Goal: Contribute content: Contribute content

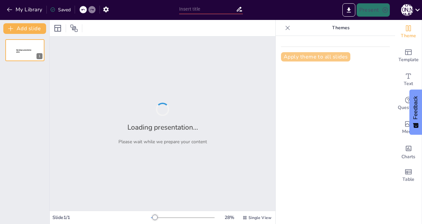
type input "経営学の基本概念と企業の役割"
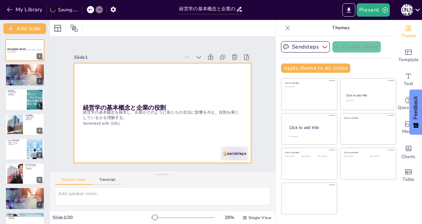
checkbox input "true"
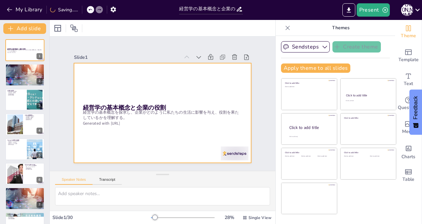
checkbox input "true"
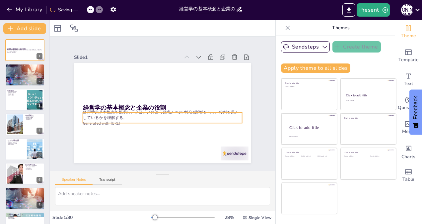
checkbox input "true"
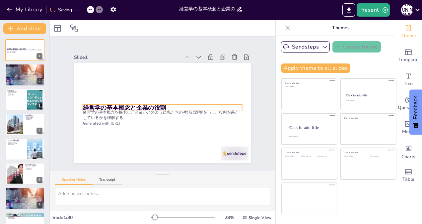
checkbox input "true"
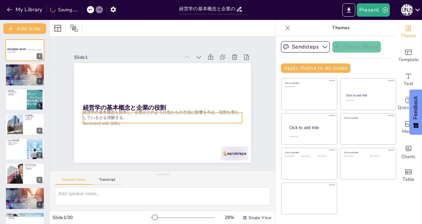
checkbox input "true"
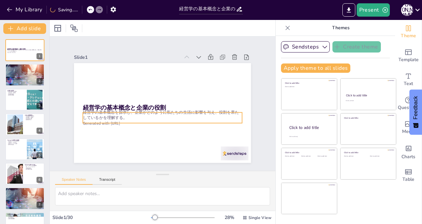
checkbox input "true"
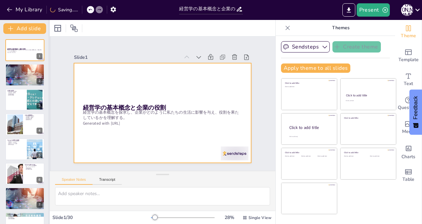
checkbox input "true"
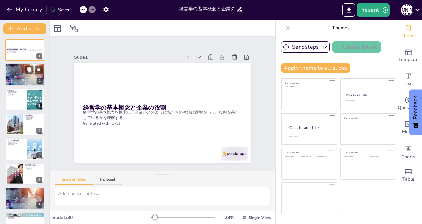
checkbox input "true"
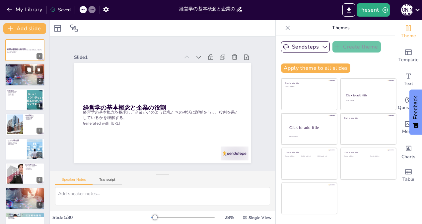
checkbox input "true"
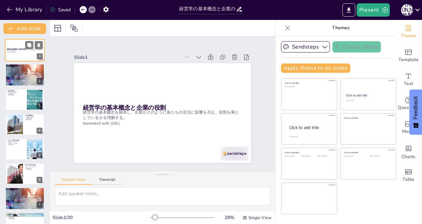
checkbox input "true"
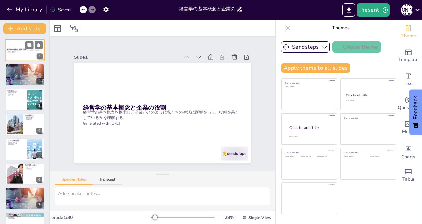
checkbox input "true"
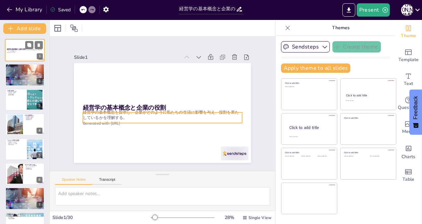
checkbox input "true"
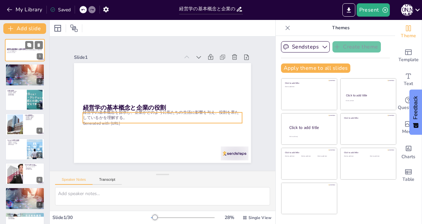
checkbox input "true"
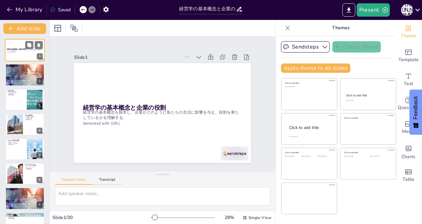
checkbox input "true"
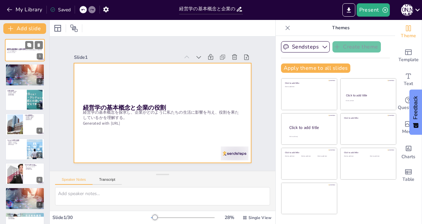
click at [12, 47] on div at bounding box center [25, 50] width 40 height 23
checkbox input "true"
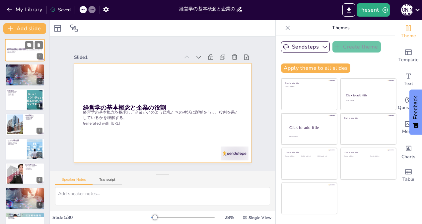
checkbox input "true"
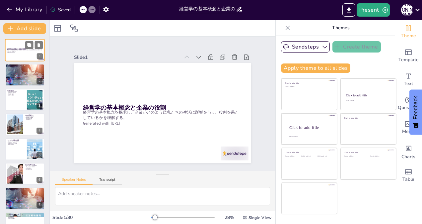
checkbox input "true"
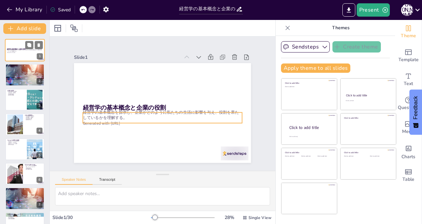
checkbox input "true"
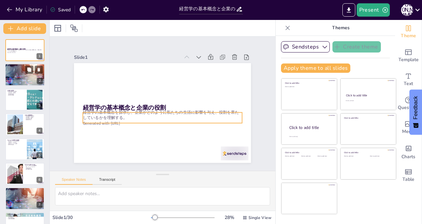
checkbox input "true"
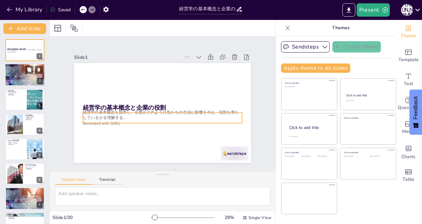
checkbox input "true"
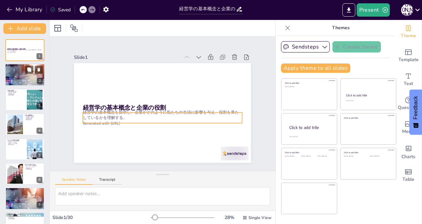
checkbox input "true"
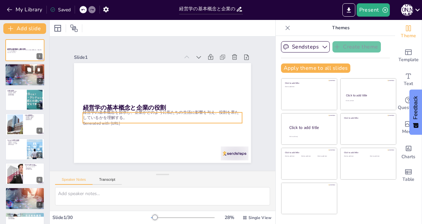
checkbox input "true"
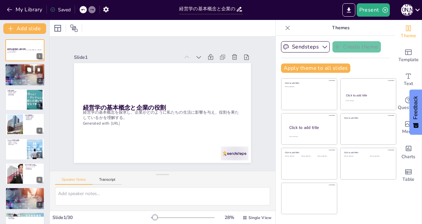
checkbox input "true"
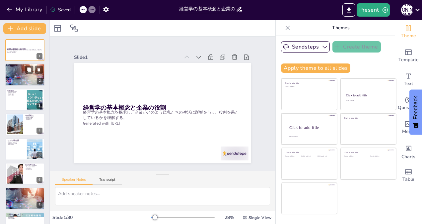
click at [11, 73] on div at bounding box center [25, 74] width 40 height 23
type textarea "経営学は、企業の本質やマネジメントの方法を考察する学問であり、企業がどのように機能するのかを理解するために不可欠です。 情報収集は、企業の活動を理解するための…"
checkbox input "true"
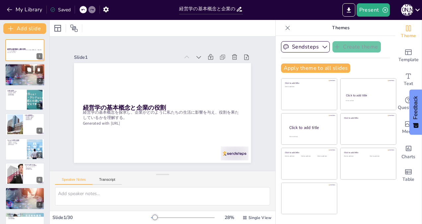
checkbox input "true"
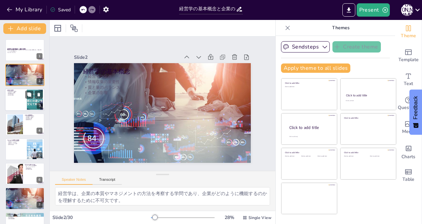
checkbox input "true"
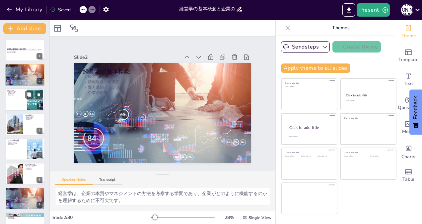
checkbox input "true"
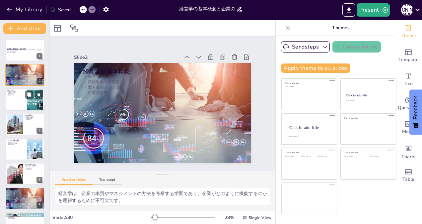
checkbox input "true"
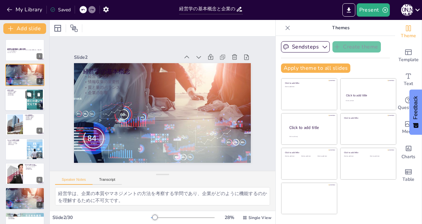
click at [13, 96] on p "経営学の理解" at bounding box center [16, 94] width 18 height 1
type textarea "企業は製品やサービスを通じて、私たちに価値を提供しています。この価値が私たちの生活を便利にし、豊かにする要素となります。 企業の活動は、私たちの日常生活に直接…"
checkbox input "true"
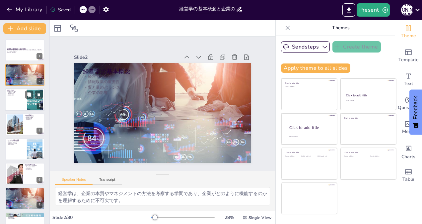
checkbox input "true"
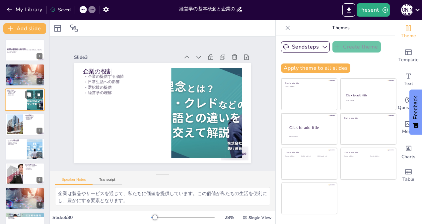
checkbox input "true"
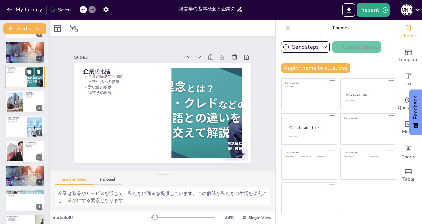
scroll to position [33, 0]
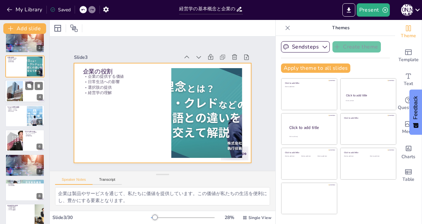
checkbox input "true"
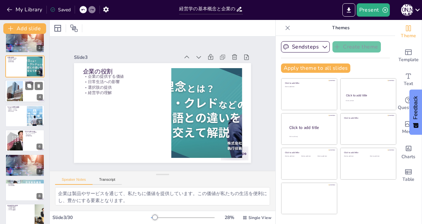
click at [14, 92] on div at bounding box center [14, 91] width 21 height 20
type textarea "企業は社会的責任を果たすことが求められています。この責任を果たすことで、企業の信頼性が向上します。 環境問題に配慮することは、企業の持続可能な成長に不可欠です…"
checkbox input "true"
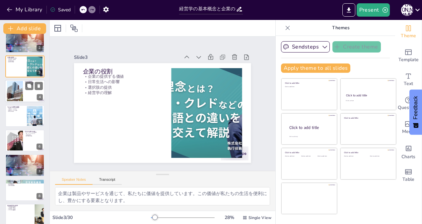
checkbox input "true"
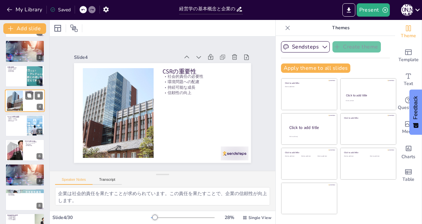
checkbox input "true"
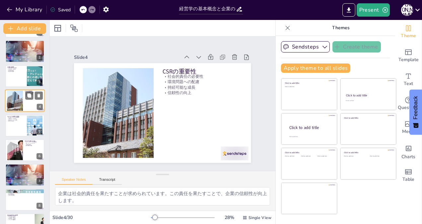
scroll to position [33, 0]
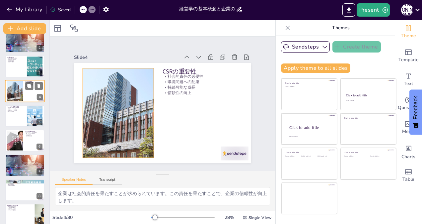
click at [16, 86] on div at bounding box center [14, 91] width 21 height 20
checkbox input "true"
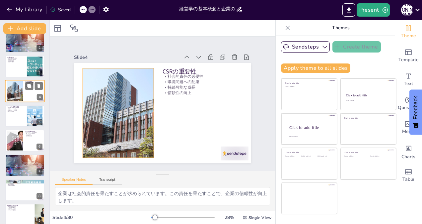
checkbox input "true"
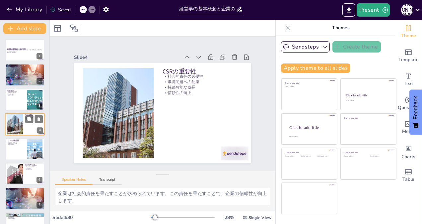
checkbox input "true"
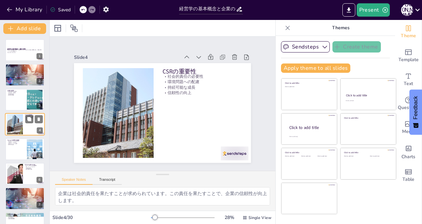
checkbox input "true"
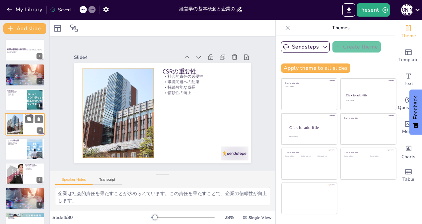
checkbox input "true"
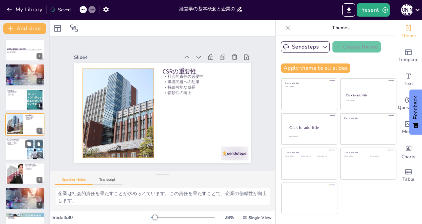
checkbox input "true"
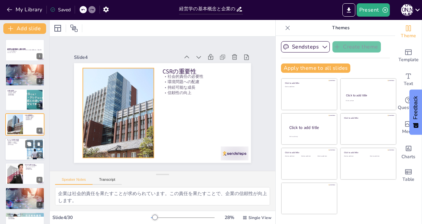
checkbox input "true"
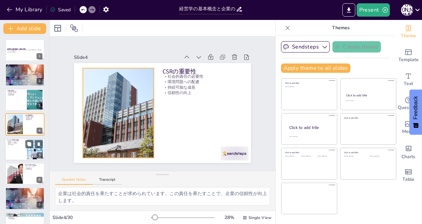
checkbox input "true"
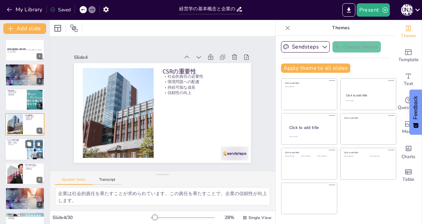
click at [14, 149] on div at bounding box center [25, 149] width 40 height 23
type textarea "サービス産業では、質の高いサービスの提供が不可欠です。消費者の期待に応えるためには、サービスの質を向上させる必要があります。 消費者のニーズが変化しているため…"
checkbox input "true"
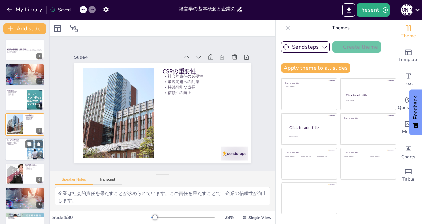
checkbox input "true"
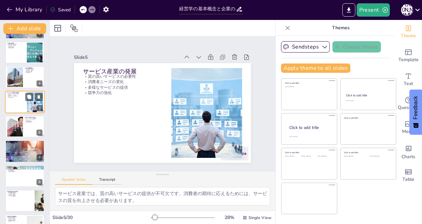
scroll to position [53, 0]
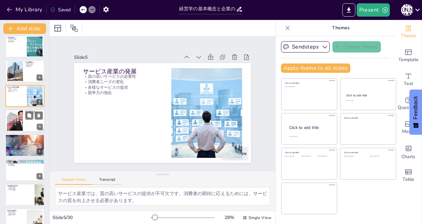
click at [16, 122] on div at bounding box center [14, 120] width 43 height 20
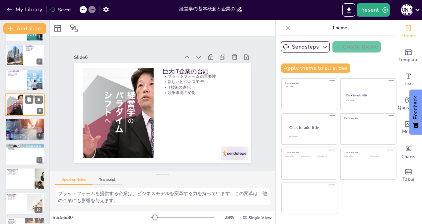
scroll to position [78, 0]
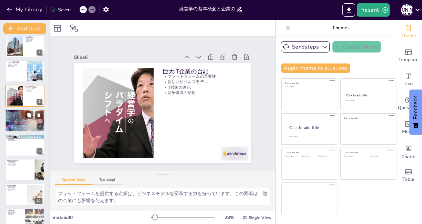
click at [18, 121] on div at bounding box center [25, 120] width 40 height 23
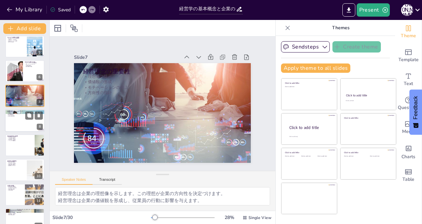
click at [18, 119] on div at bounding box center [25, 120] width 40 height 23
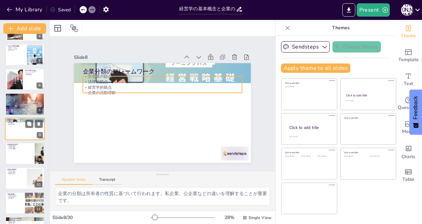
scroll to position [127, 0]
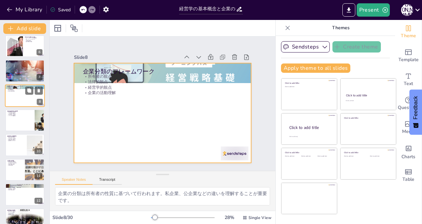
click at [20, 95] on div at bounding box center [25, 95] width 40 height 23
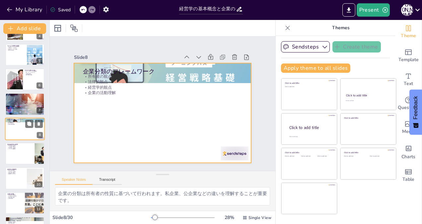
click at [14, 128] on div at bounding box center [25, 128] width 40 height 23
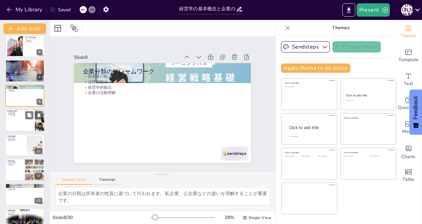
click at [16, 120] on div at bounding box center [25, 120] width 40 height 23
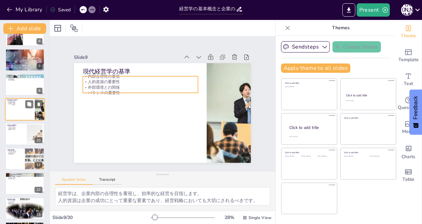
scroll to position [152, 0]
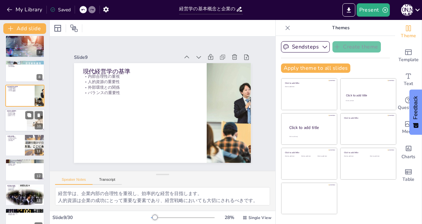
click at [15, 119] on div at bounding box center [25, 120] width 40 height 23
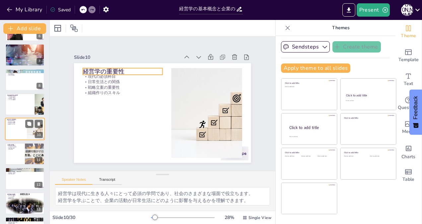
scroll to position [176, 0]
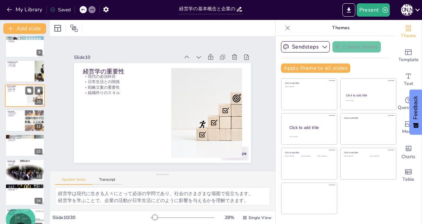
click at [15, 119] on div at bounding box center [24, 120] width 39 height 22
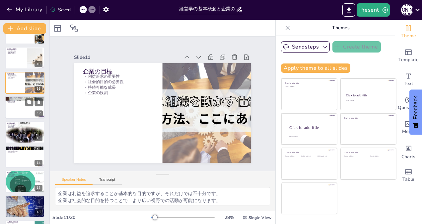
scroll to position [234, 0]
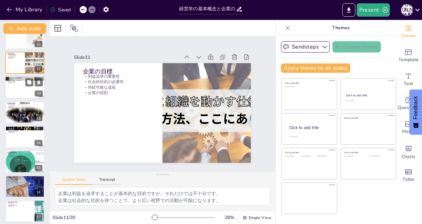
click at [14, 86] on div at bounding box center [25, 87] width 40 height 23
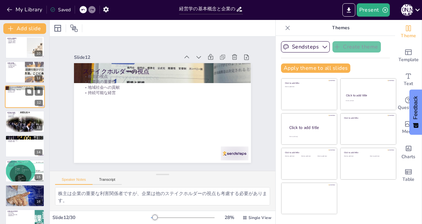
scroll to position [226, 0]
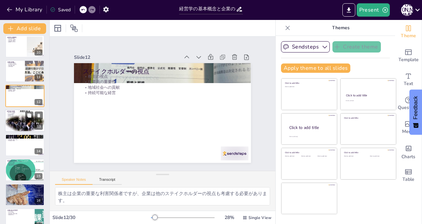
click at [14, 118] on div at bounding box center [25, 121] width 40 height 58
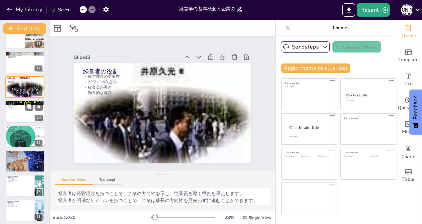
scroll to position [284, 0]
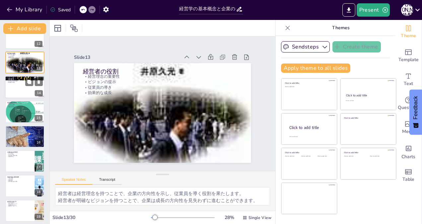
click at [17, 87] on div at bounding box center [25, 87] width 40 height 23
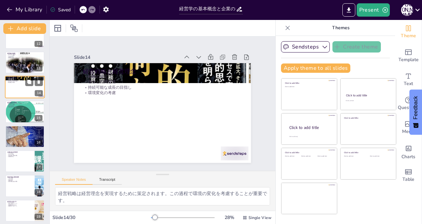
scroll to position [242, 0]
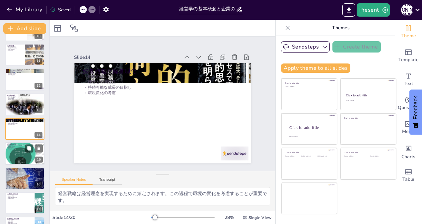
click at [18, 150] on div at bounding box center [25, 153] width 40 height 27
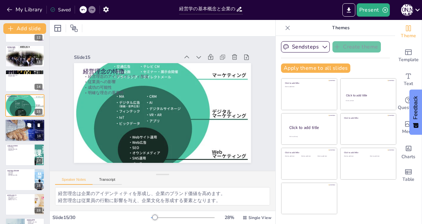
scroll to position [333, 0]
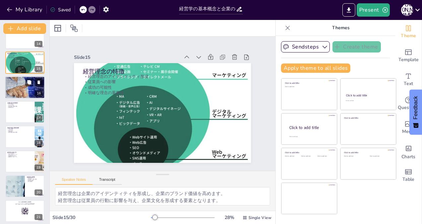
click at [21, 86] on div at bounding box center [25, 87] width 40 height 27
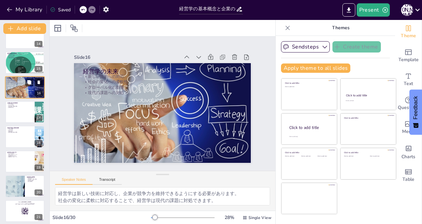
scroll to position [291, 0]
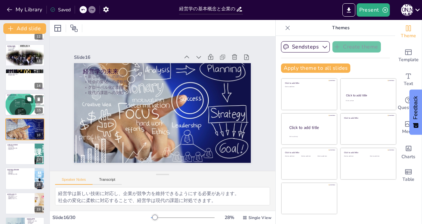
click at [17, 103] on div at bounding box center [25, 104] width 40 height 27
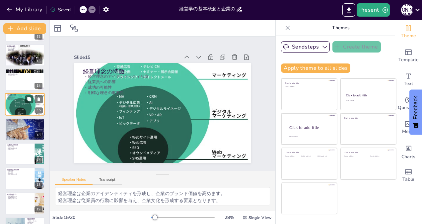
scroll to position [267, 0]
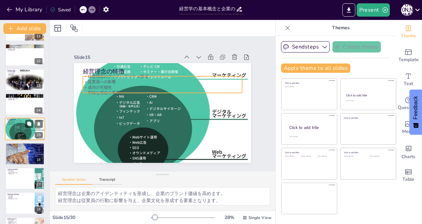
click at [16, 124] on p "明確な理念の重要性" at bounding box center [25, 124] width 36 height 1
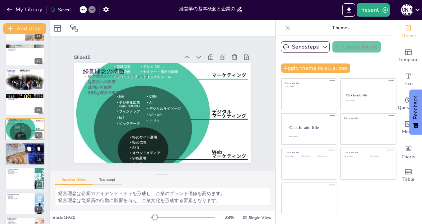
click at [14, 149] on p "現代の課題への対処" at bounding box center [25, 148] width 36 height 1
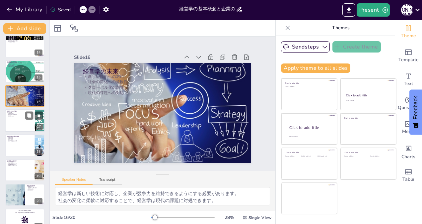
click at [17, 119] on div at bounding box center [25, 120] width 40 height 23
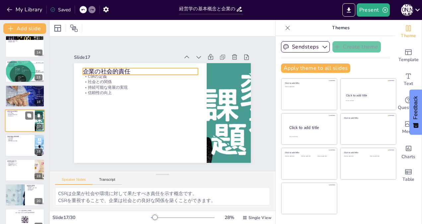
scroll to position [316, 0]
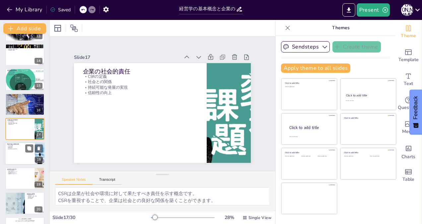
click at [19, 148] on p "戦略の策定" at bounding box center [20, 147] width 26 height 1
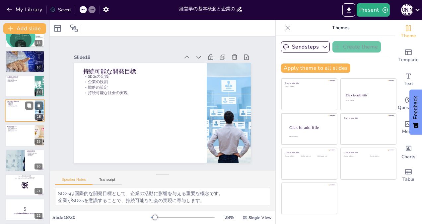
scroll to position [374, 0]
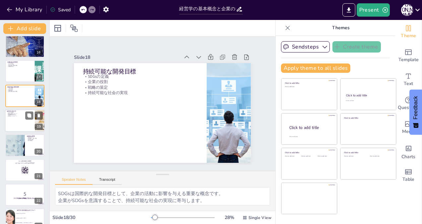
click at [19, 117] on div at bounding box center [25, 120] width 40 height 23
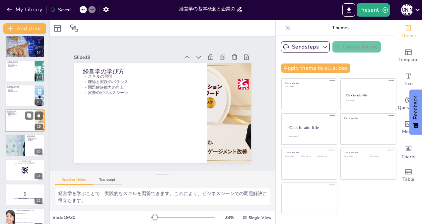
scroll to position [366, 0]
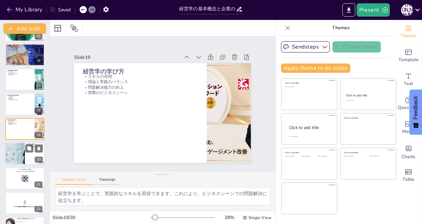
click at [18, 152] on div at bounding box center [15, 153] width 40 height 23
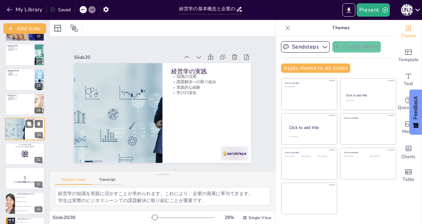
scroll to position [423, 0]
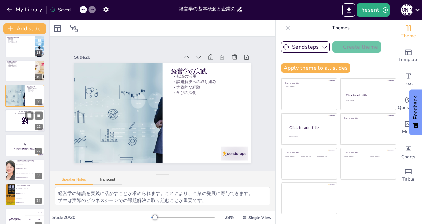
click at [18, 120] on div at bounding box center [25, 120] width 40 height 23
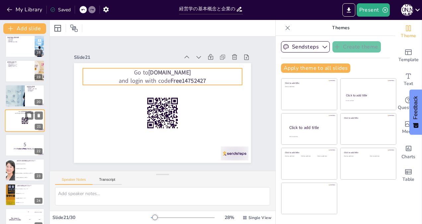
scroll to position [415, 0]
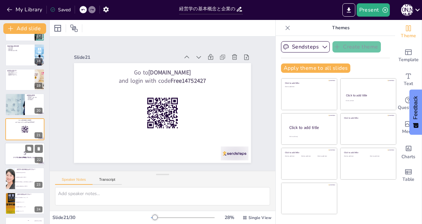
click at [14, 151] on p "5" at bounding box center [25, 152] width 36 height 7
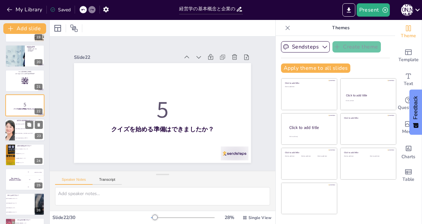
scroll to position [506, 0]
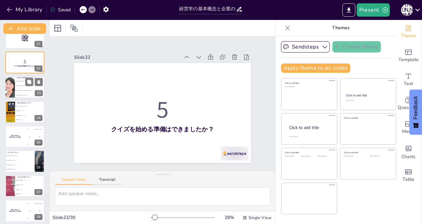
click at [18, 93] on li "企業の社会的責任を考える学問です。" at bounding box center [30, 95] width 30 height 5
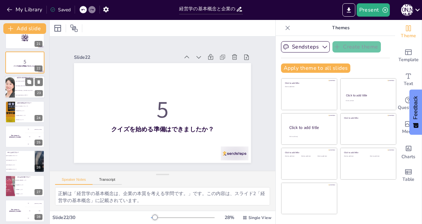
scroll to position [464, 0]
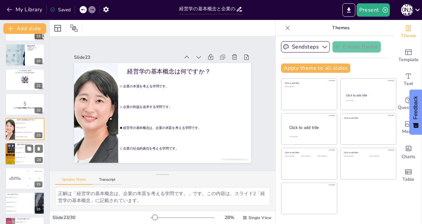
click at [17, 155] on li "社会的責任を果たすことです。" at bounding box center [30, 157] width 30 height 5
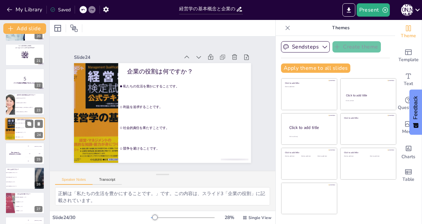
scroll to position [522, 0]
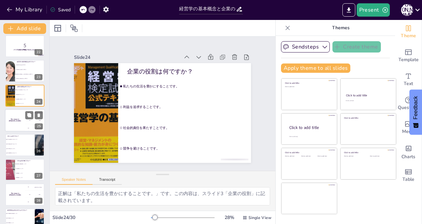
click at [20, 114] on div "The winner is [PERSON_NAME]" at bounding box center [15, 120] width 20 height 23
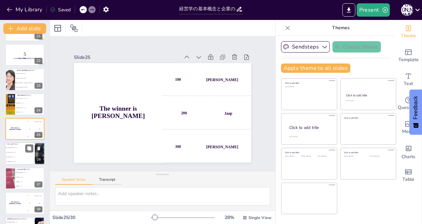
click at [17, 152] on span "企業の利益を追求するものです。" at bounding box center [20, 152] width 29 height 1
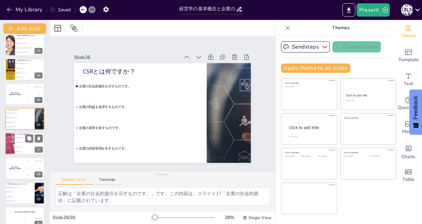
scroll to position [558, 0]
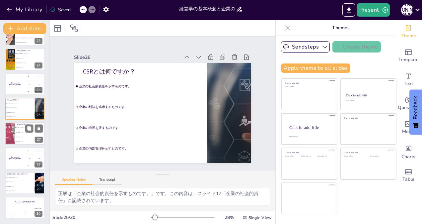
click at [19, 133] on li "社会的責任のことです。" at bounding box center [30, 132] width 30 height 5
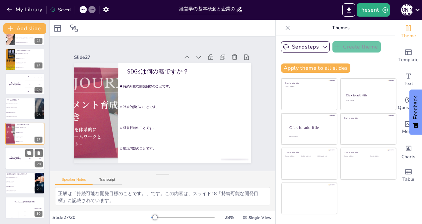
click at [16, 150] on div "The winner is [PERSON_NAME]" at bounding box center [15, 158] width 20 height 23
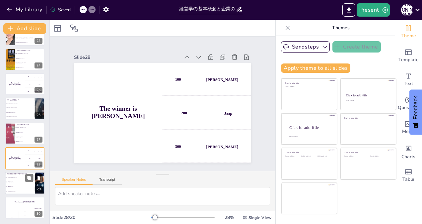
click at [15, 184] on li "企業の戦略を示します。" at bounding box center [20, 186] width 30 height 5
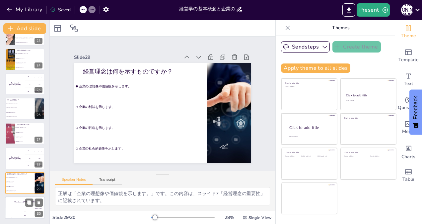
click at [12, 203] on div "The winner is [PERSON_NAME]" at bounding box center [25, 201] width 40 height 11
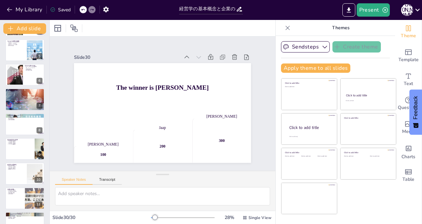
scroll to position [0, 0]
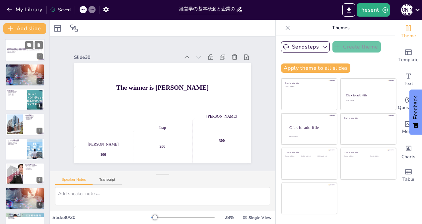
click at [16, 50] on p "経営学の基本概念を探求し、企業がどのように私たちの生活に影響を与え、役割を果たしているかを理解する。" at bounding box center [25, 50] width 36 height 2
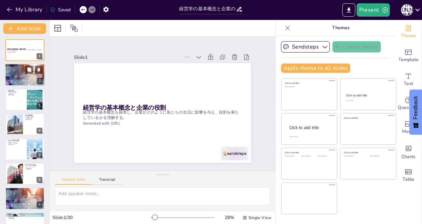
click at [20, 74] on div at bounding box center [25, 74] width 40 height 23
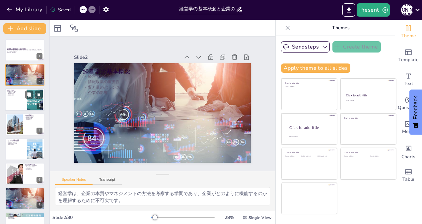
click at [18, 99] on div at bounding box center [25, 99] width 40 height 23
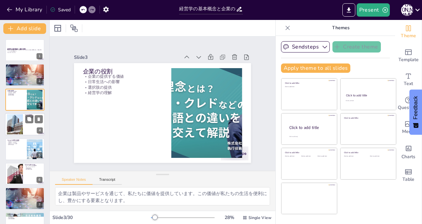
click at [25, 125] on div at bounding box center [25, 124] width 40 height 23
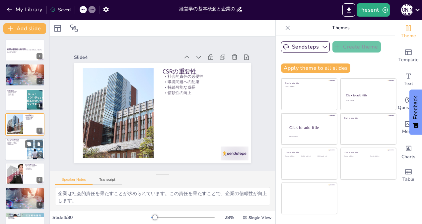
click at [15, 153] on div at bounding box center [25, 149] width 40 height 23
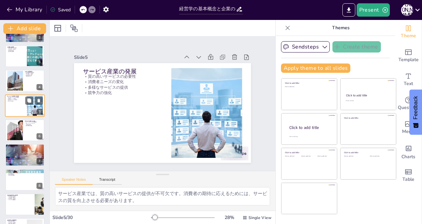
scroll to position [53, 0]
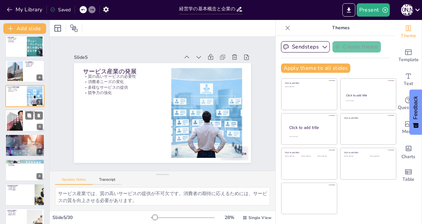
click at [16, 123] on div at bounding box center [14, 120] width 43 height 20
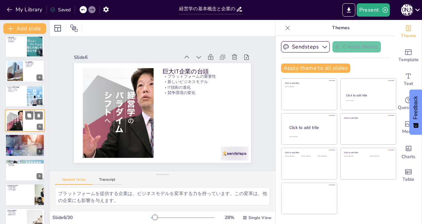
scroll to position [45, 0]
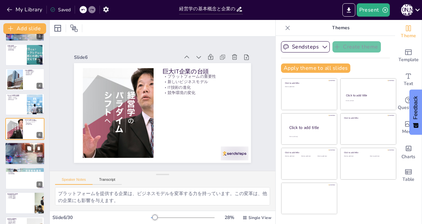
click at [17, 154] on div at bounding box center [25, 153] width 40 height 23
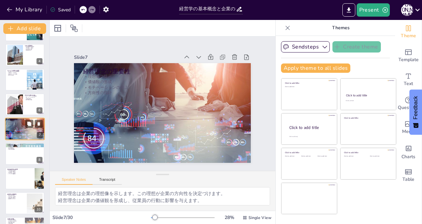
scroll to position [103, 0]
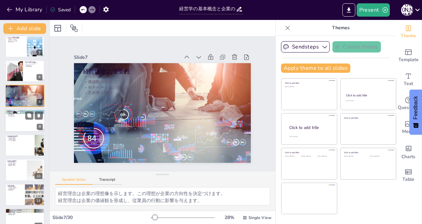
click at [14, 124] on div at bounding box center [25, 120] width 40 height 23
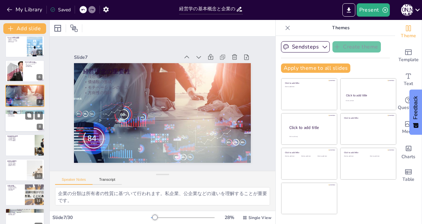
scroll to position [94, 0]
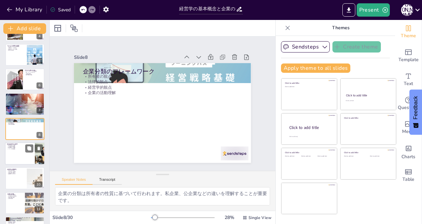
click at [13, 152] on div at bounding box center [25, 153] width 40 height 23
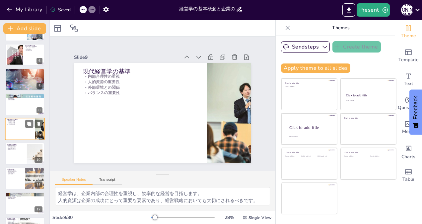
scroll to position [152, 0]
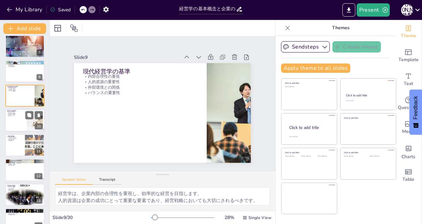
click at [16, 121] on div at bounding box center [25, 120] width 40 height 23
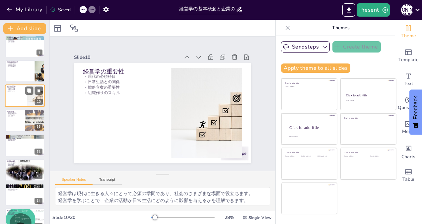
click at [16, 121] on div at bounding box center [24, 120] width 39 height 22
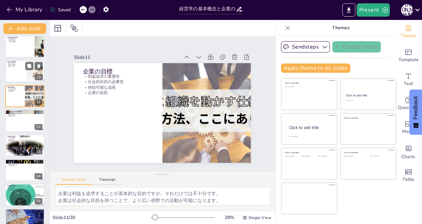
click at [16, 121] on div at bounding box center [24, 120] width 39 height 22
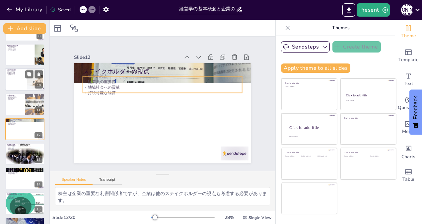
scroll to position [226, 0]
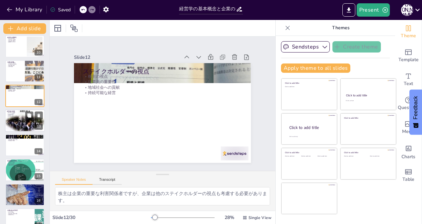
click at [15, 122] on div at bounding box center [25, 121] width 40 height 58
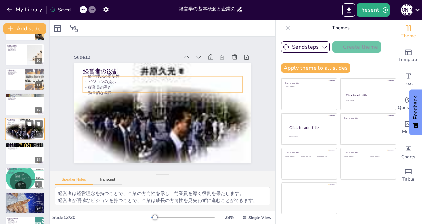
scroll to position [251, 0]
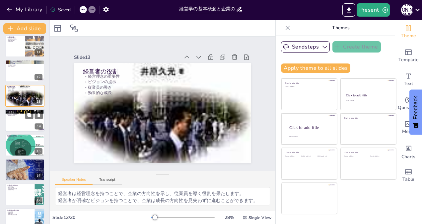
click at [15, 118] on div at bounding box center [25, 120] width 40 height 23
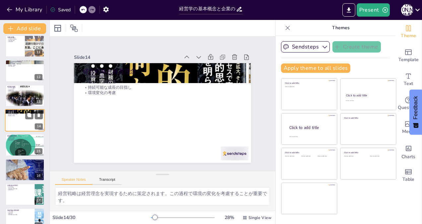
scroll to position [242, 0]
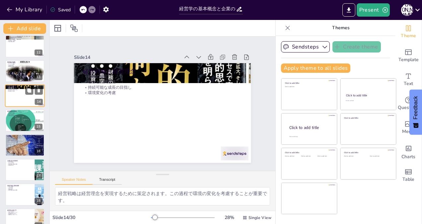
click at [15, 118] on div at bounding box center [24, 120] width 39 height 27
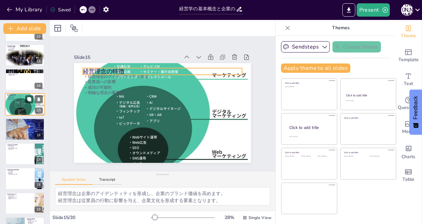
scroll to position [300, 0]
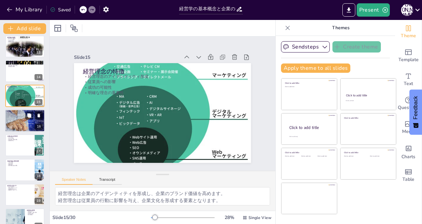
click at [14, 118] on div at bounding box center [25, 120] width 40 height 27
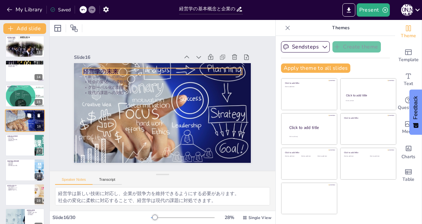
scroll to position [291, 0]
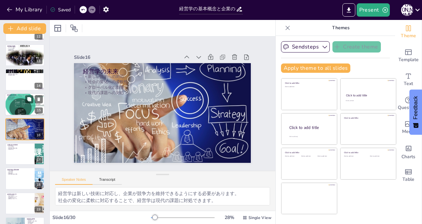
click at [16, 101] on div at bounding box center [25, 104] width 40 height 27
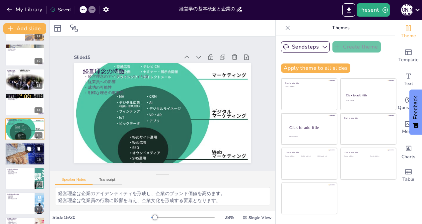
click at [12, 153] on div at bounding box center [25, 153] width 40 height 27
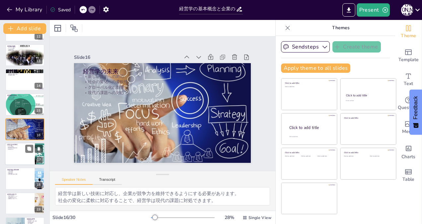
click at [18, 153] on div at bounding box center [25, 153] width 40 height 23
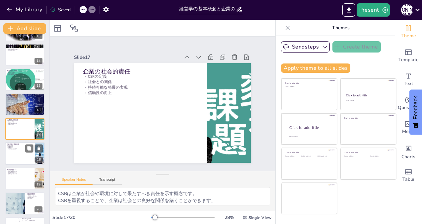
click at [18, 156] on div at bounding box center [25, 153] width 40 height 23
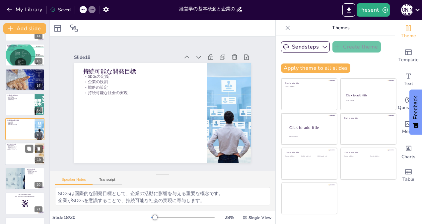
click at [18, 150] on div at bounding box center [25, 153] width 40 height 23
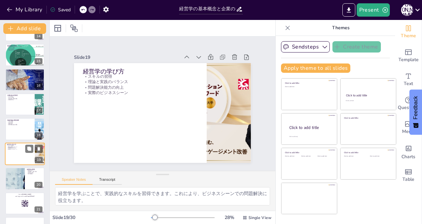
scroll to position [366, 0]
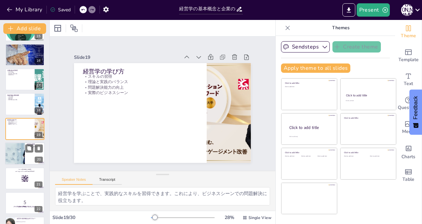
click at [18, 153] on div at bounding box center [15, 153] width 40 height 23
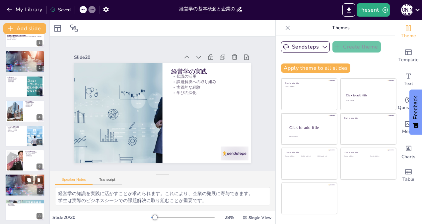
scroll to position [0, 0]
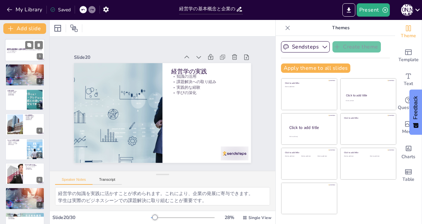
click at [21, 48] on strong "経営学の基本概念と企業の役割" at bounding box center [16, 49] width 19 height 2
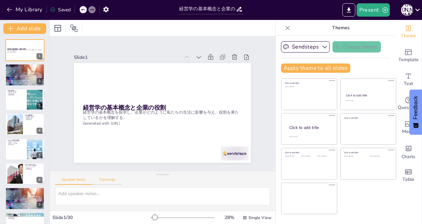
click at [104, 178] on button "Transcript" at bounding box center [108, 180] width 30 height 7
click at [65, 178] on button "Speaker Notes" at bounding box center [73, 180] width 37 height 7
click at [108, 177] on button "Transcript" at bounding box center [108, 180] width 30 height 7
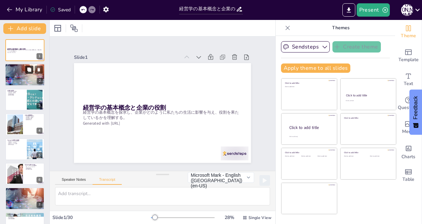
click at [28, 72] on button at bounding box center [29, 70] width 8 height 8
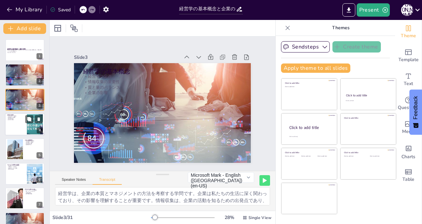
click at [24, 121] on div at bounding box center [25, 124] width 40 height 23
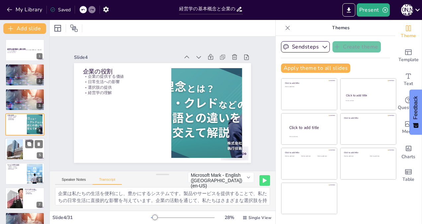
click at [16, 149] on div at bounding box center [14, 149] width 21 height 20
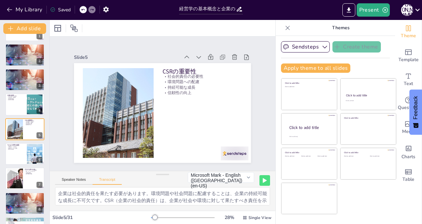
scroll to position [15, 0]
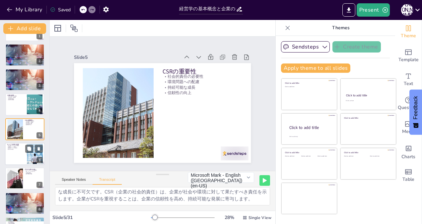
click at [13, 150] on div at bounding box center [25, 153] width 40 height 23
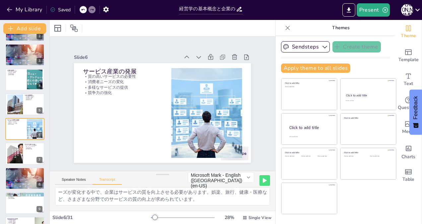
scroll to position [0, 0]
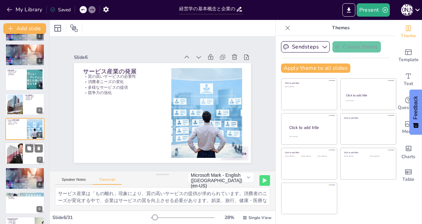
click at [23, 153] on div at bounding box center [25, 153] width 40 height 23
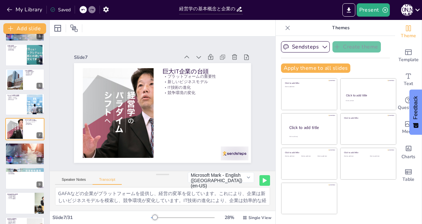
scroll to position [8, 0]
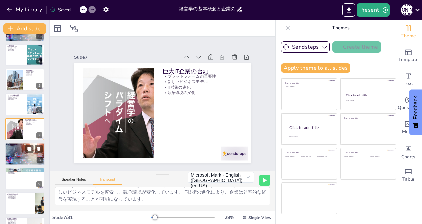
click at [17, 160] on div at bounding box center [25, 153] width 40 height 23
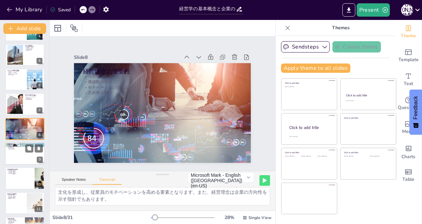
click at [15, 157] on div at bounding box center [25, 153] width 40 height 23
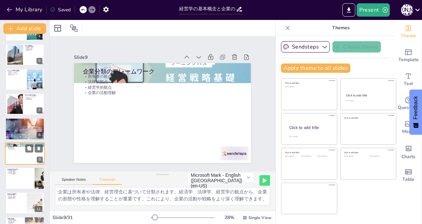
scroll to position [119, 0]
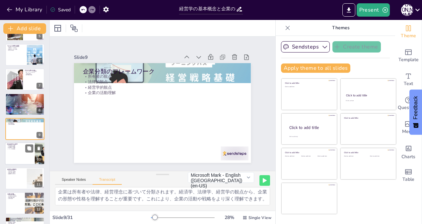
click at [17, 150] on div at bounding box center [25, 153] width 40 height 23
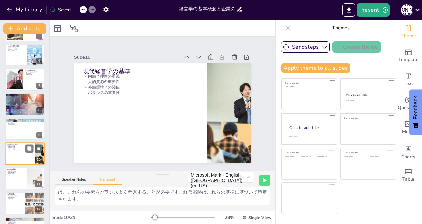
scroll to position [143, 0]
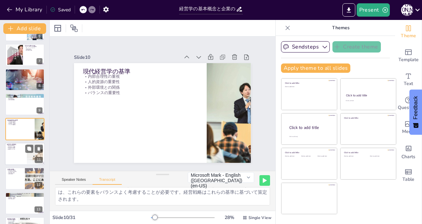
click at [20, 152] on div at bounding box center [25, 153] width 40 height 23
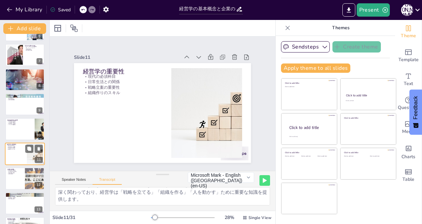
scroll to position [168, 0]
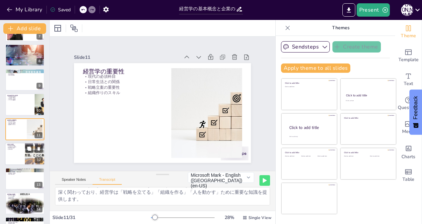
click at [17, 154] on div at bounding box center [25, 153] width 40 height 23
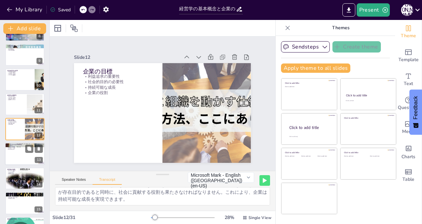
click at [17, 153] on div at bounding box center [25, 153] width 40 height 23
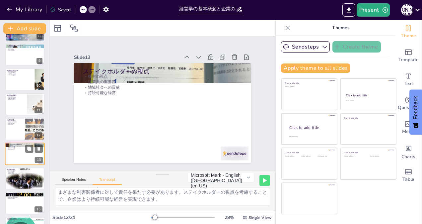
scroll to position [218, 0]
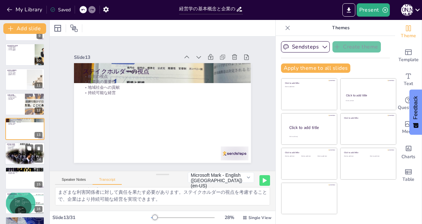
click at [16, 153] on div at bounding box center [25, 153] width 40 height 58
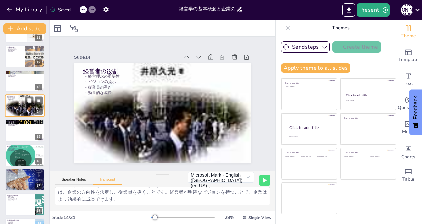
scroll to position [275, 0]
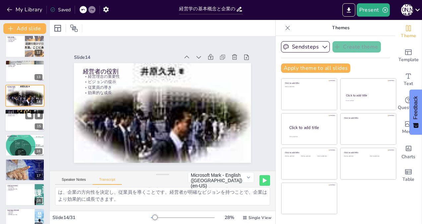
click at [16, 124] on div at bounding box center [25, 120] width 40 height 23
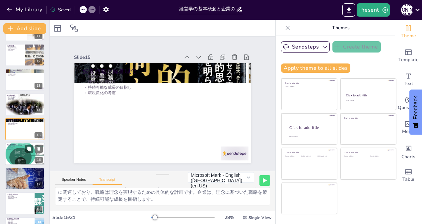
click at [17, 151] on div at bounding box center [25, 153] width 40 height 27
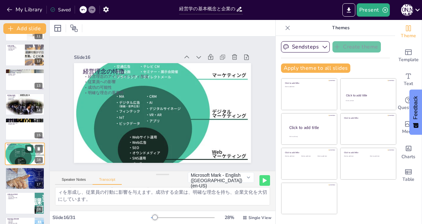
scroll to position [291, 0]
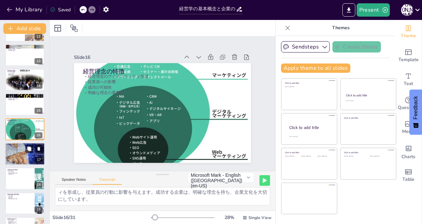
click at [18, 155] on div at bounding box center [25, 153] width 40 height 27
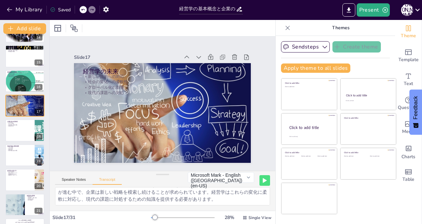
scroll to position [349, 0]
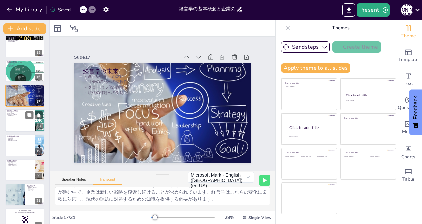
click at [18, 121] on div at bounding box center [25, 120] width 40 height 23
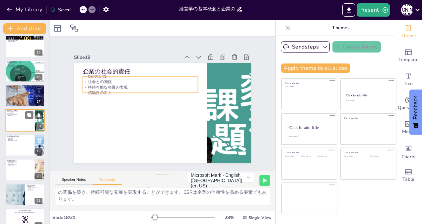
scroll to position [341, 0]
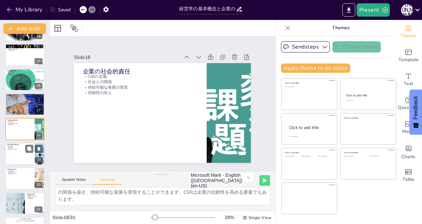
click at [20, 152] on div at bounding box center [25, 153] width 40 height 23
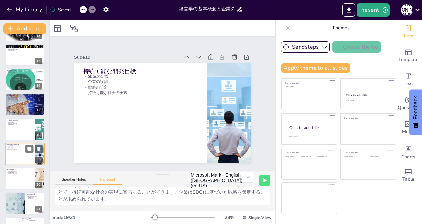
scroll to position [366, 0]
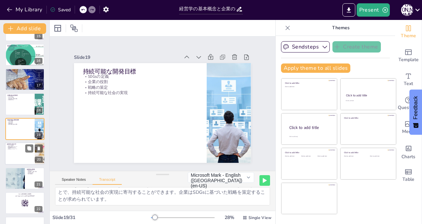
click at [17, 152] on div at bounding box center [25, 153] width 40 height 23
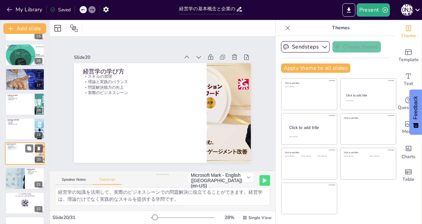
scroll to position [390, 0]
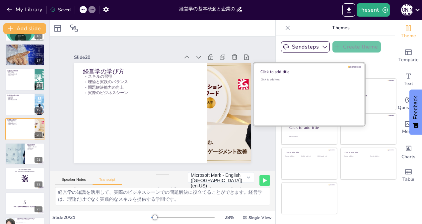
click at [295, 92] on div "Click to add text" at bounding box center [308, 98] width 95 height 41
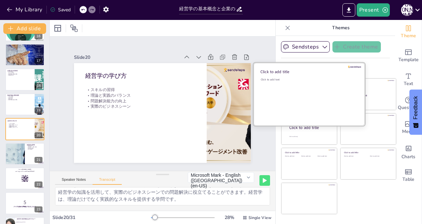
click at [295, 92] on div "Click to add text" at bounding box center [308, 98] width 95 height 41
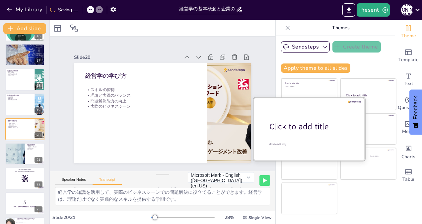
click at [298, 133] on div at bounding box center [308, 128] width 111 height 63
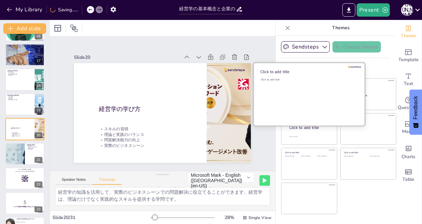
click at [298, 87] on div "Click to add text" at bounding box center [308, 98] width 95 height 41
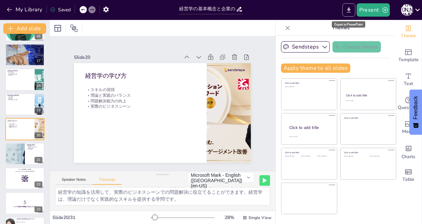
click at [346, 7] on icon "Export to PowerPoint" at bounding box center [348, 10] width 7 height 7
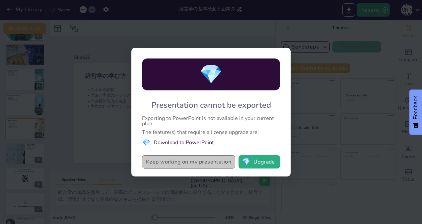
click at [170, 161] on button "Keep working on my presentation" at bounding box center [188, 161] width 93 height 13
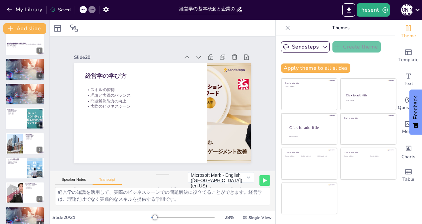
scroll to position [0, 0]
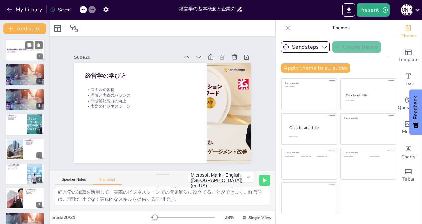
click at [26, 50] on p "経営学の基本概念を探求し、企業がどのように私たちの生活に影響を与え、役割を果たしているかを理解する。" at bounding box center [25, 50] width 36 height 2
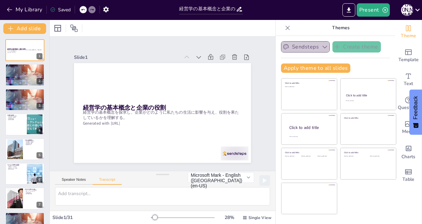
click at [321, 44] on icon "button" at bounding box center [324, 46] width 7 height 7
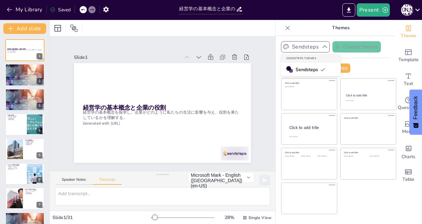
click at [237, 27] on div at bounding box center [163, 28] width 226 height 16
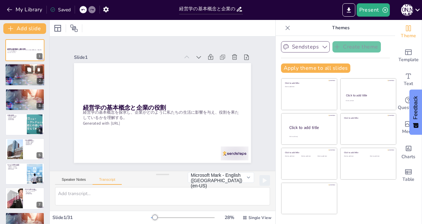
click at [12, 76] on div at bounding box center [25, 74] width 40 height 23
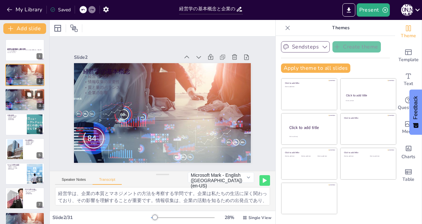
click at [13, 95] on p "企業の影響" at bounding box center [25, 94] width 36 height 1
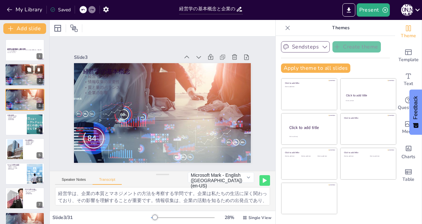
click at [16, 77] on div at bounding box center [25, 74] width 40 height 23
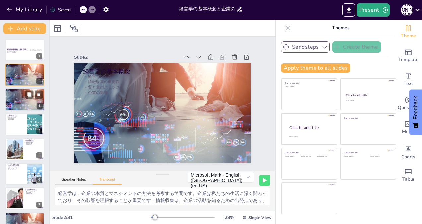
click at [16, 100] on div at bounding box center [25, 99] width 40 height 23
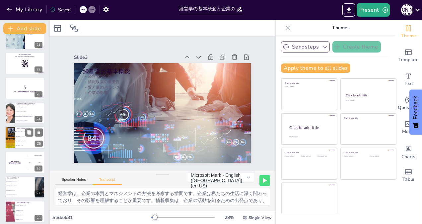
scroll to position [498, 0]
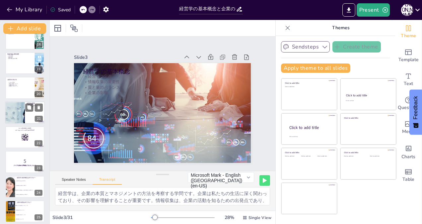
click at [17, 108] on div at bounding box center [15, 112] width 40 height 23
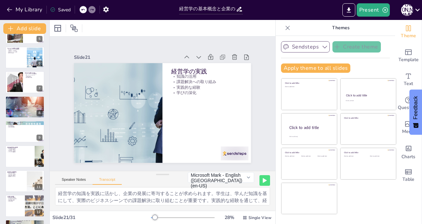
scroll to position [0, 0]
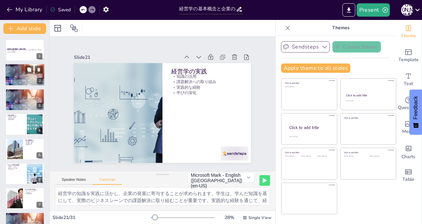
click at [23, 74] on div at bounding box center [25, 74] width 40 height 23
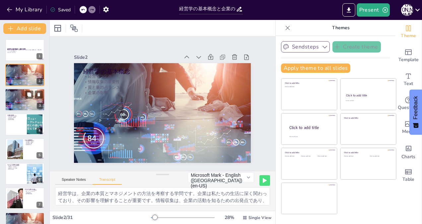
click at [22, 96] on p "企業の影響" at bounding box center [25, 94] width 36 height 1
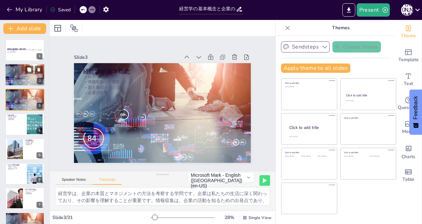
click at [22, 79] on div at bounding box center [25, 74] width 40 height 23
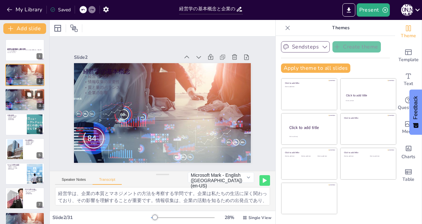
click at [20, 101] on div at bounding box center [25, 99] width 40 height 23
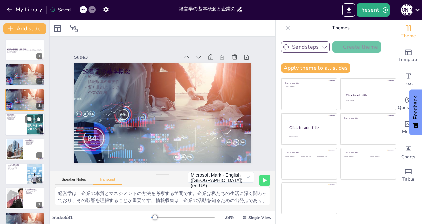
click at [18, 121] on div at bounding box center [25, 124] width 40 height 23
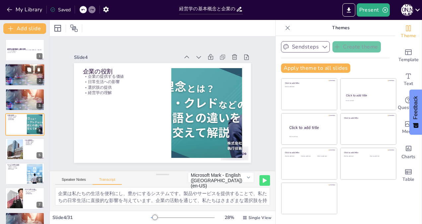
click at [19, 76] on div at bounding box center [25, 74] width 40 height 23
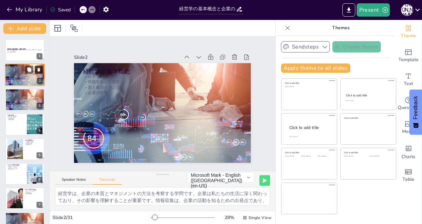
click at [39, 67] on icon at bounding box center [38, 69] width 5 height 5
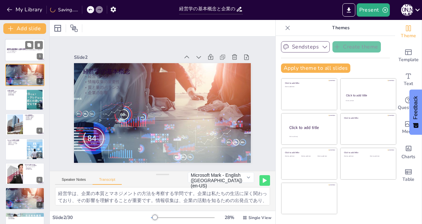
click at [17, 53] on p "Generated with [URL]" at bounding box center [25, 52] width 36 height 1
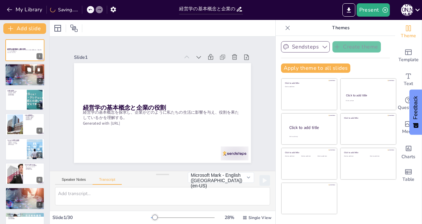
click at [16, 68] on p "情報収集の重要性" at bounding box center [25, 67] width 36 height 1
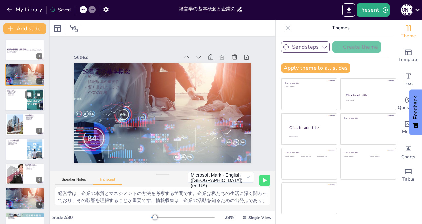
click at [12, 99] on div at bounding box center [25, 99] width 40 height 23
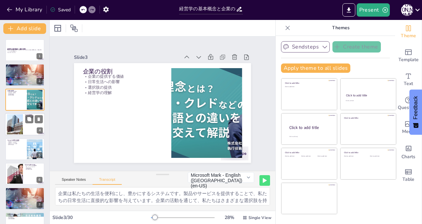
click at [11, 121] on div at bounding box center [14, 124] width 21 height 20
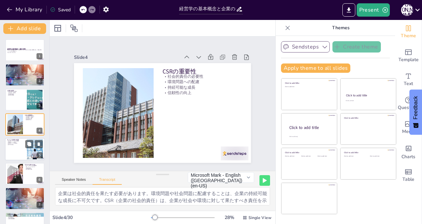
click at [13, 144] on p "競争力の強化" at bounding box center [16, 144] width 18 height 1
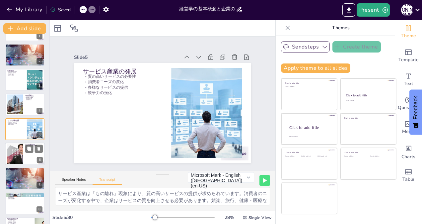
click at [13, 151] on div at bounding box center [14, 154] width 43 height 20
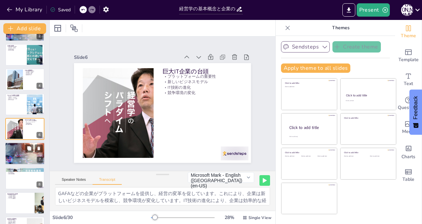
click at [13, 153] on div at bounding box center [25, 153] width 40 height 23
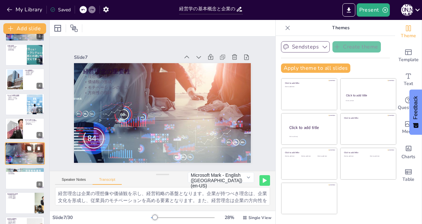
scroll to position [69, 0]
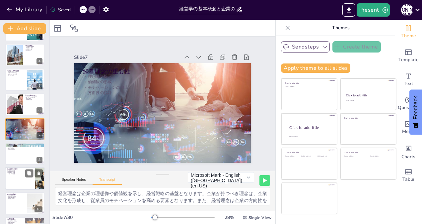
click at [13, 171] on p "人的資源の重要性" at bounding box center [20, 171] width 26 height 1
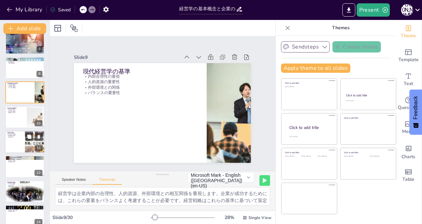
scroll to position [185, 0]
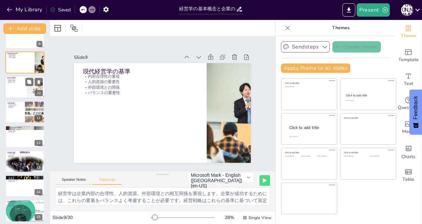
click at [17, 86] on div at bounding box center [25, 87] width 40 height 23
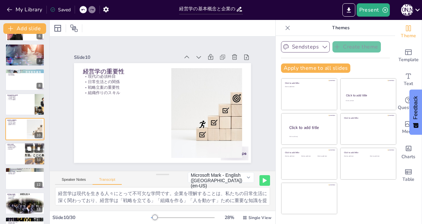
click at [13, 147] on p "持続可能な成長" at bounding box center [15, 147] width 16 height 1
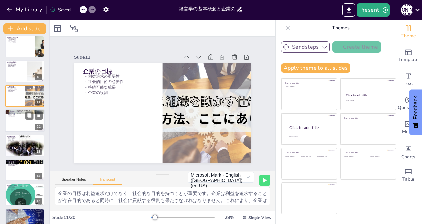
click at [13, 117] on div at bounding box center [25, 120] width 40 height 23
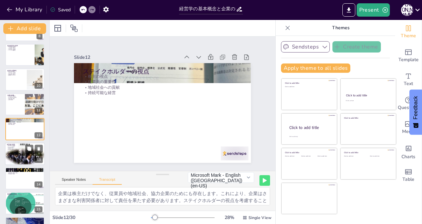
click at [12, 149] on p "効果的な成長" at bounding box center [25, 148] width 36 height 1
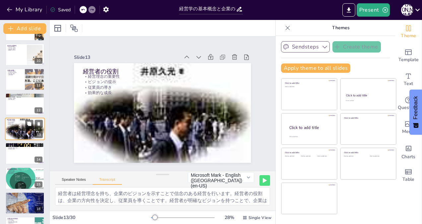
scroll to position [251, 0]
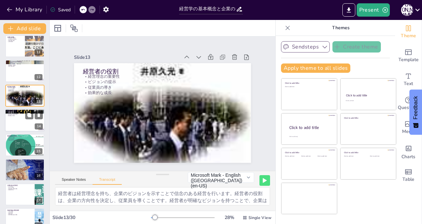
click at [13, 119] on div at bounding box center [25, 120] width 40 height 23
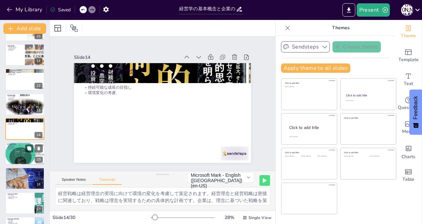
click at [12, 149] on p "明確な理念の重要性" at bounding box center [25, 148] width 36 height 1
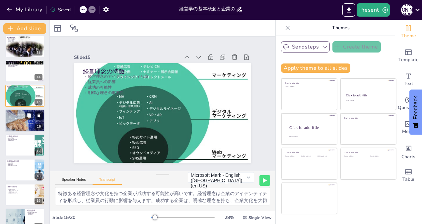
click at [15, 116] on p "現代の課題への対処" at bounding box center [25, 115] width 36 height 1
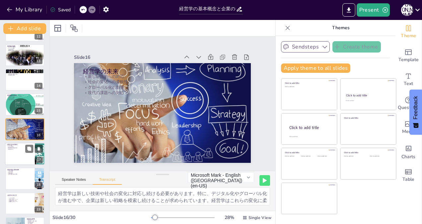
click at [14, 147] on p "社会との関係" at bounding box center [20, 146] width 26 height 1
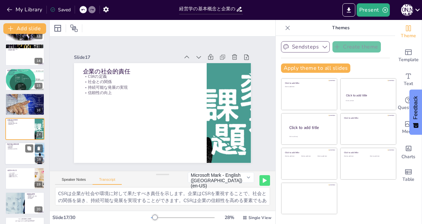
scroll to position [349, 0]
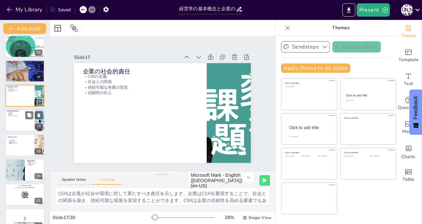
click at [16, 119] on div at bounding box center [25, 120] width 40 height 23
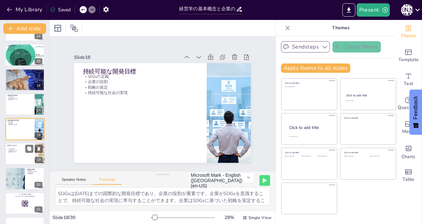
click at [16, 153] on div at bounding box center [25, 153] width 40 height 23
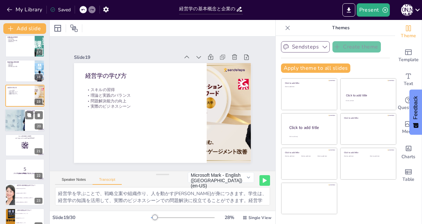
click at [14, 121] on div at bounding box center [15, 120] width 40 height 23
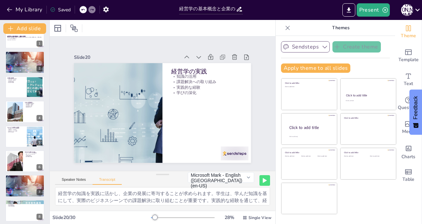
scroll to position [0, 0]
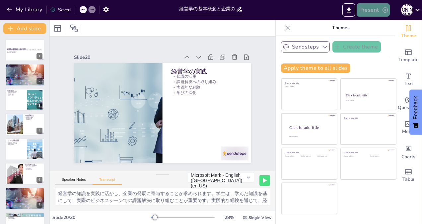
click at [372, 8] on button "Present" at bounding box center [373, 9] width 33 height 13
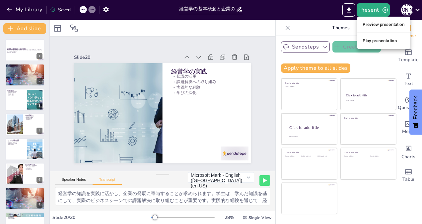
click at [313, 9] on div at bounding box center [211, 112] width 422 height 224
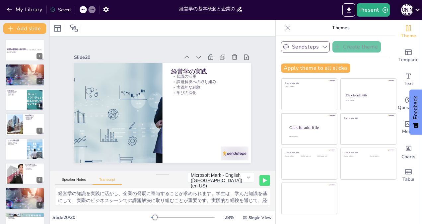
click at [417, 7] on icon at bounding box center [417, 9] width 9 height 9
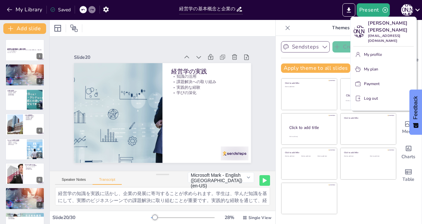
click at [304, 6] on div at bounding box center [211, 112] width 422 height 224
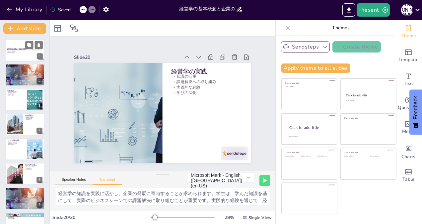
click at [13, 52] on p "Generated with [URL]" at bounding box center [25, 52] width 36 height 1
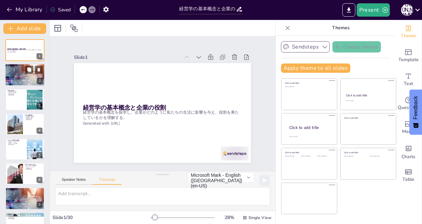
click at [24, 78] on div at bounding box center [25, 74] width 40 height 23
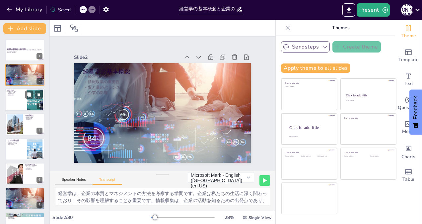
click at [17, 100] on div at bounding box center [25, 99] width 40 height 23
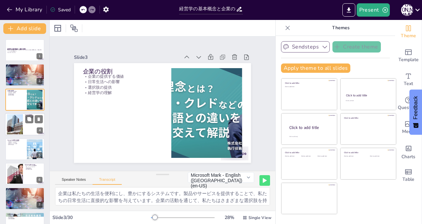
click at [17, 120] on div at bounding box center [14, 124] width 21 height 20
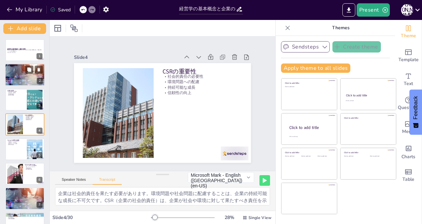
click at [19, 78] on div at bounding box center [25, 74] width 40 height 23
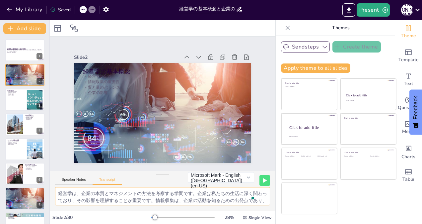
scroll to position [15, 0]
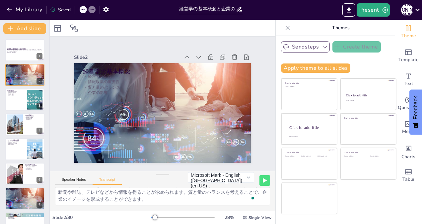
click at [67, 176] on div "Speaker Notes Transcript" at bounding box center [88, 180] width 67 height 9
click at [70, 178] on button "Speaker Notes" at bounding box center [73, 180] width 37 height 7
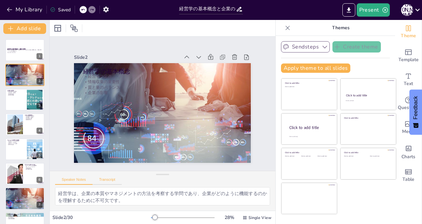
click at [109, 178] on button "Transcript" at bounding box center [108, 180] width 30 height 7
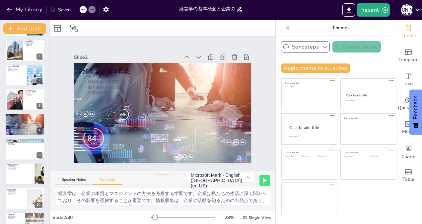
scroll to position [0, 0]
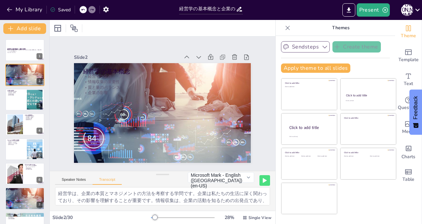
click at [111, 30] on div at bounding box center [163, 28] width 226 height 16
click at [11, 50] on p "経営学の基本概念を探求し、企業がどのように私たちの生活に影響を与え、役割を果たしているかを理解する。" at bounding box center [25, 50] width 36 height 2
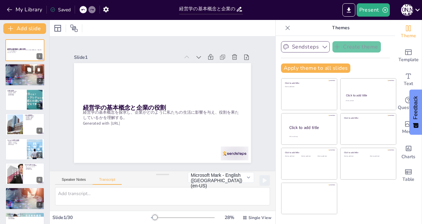
click at [22, 75] on div at bounding box center [25, 74] width 40 height 23
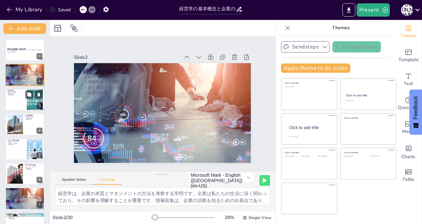
click at [14, 102] on div at bounding box center [25, 99] width 40 height 23
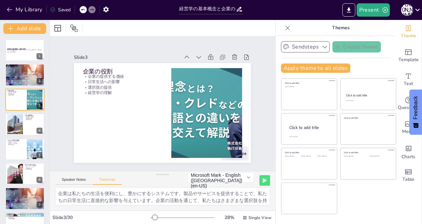
click at [59, 8] on div "Saved" at bounding box center [60, 10] width 21 height 6
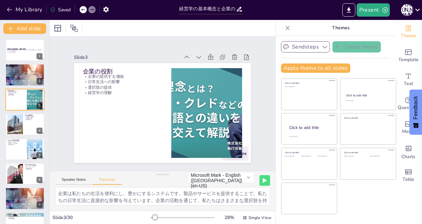
click at [59, 8] on div "Saved" at bounding box center [60, 10] width 21 height 6
click at [19, 9] on button "My Library" at bounding box center [25, 9] width 40 height 11
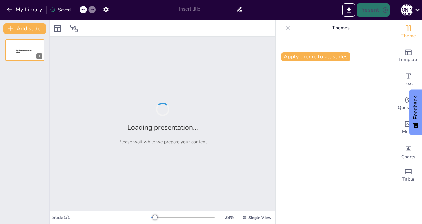
type input "経営学の基本概念と企業の役割"
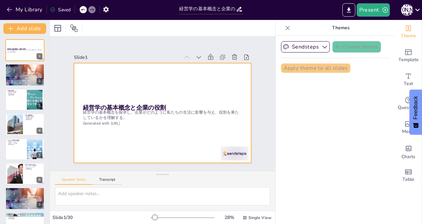
checkbox input "true"
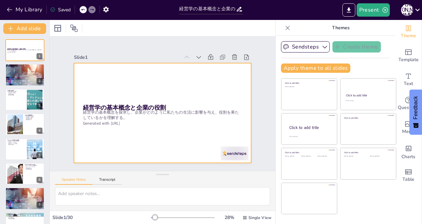
checkbox input "true"
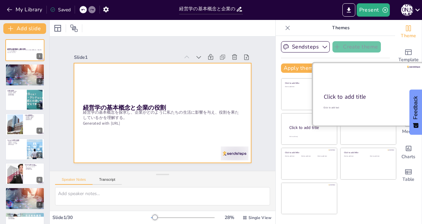
checkbox input "true"
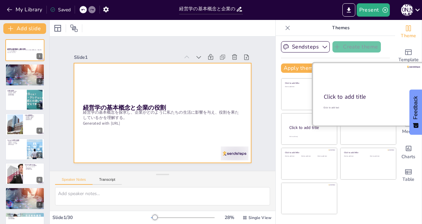
checkbox input "true"
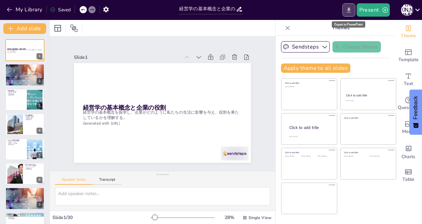
click at [347, 9] on icon "Export to PowerPoint" at bounding box center [348, 10] width 7 height 7
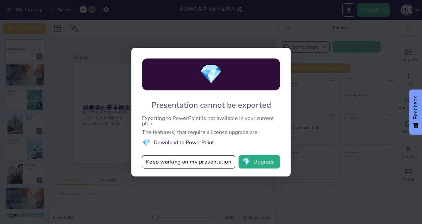
click at [179, 140] on li "💎 Download to PowerPoint" at bounding box center [211, 142] width 138 height 9
click at [181, 142] on li "💎 Download to PowerPoint" at bounding box center [211, 142] width 138 height 9
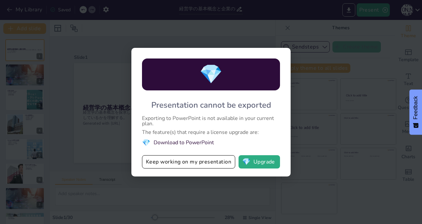
click at [181, 142] on li "💎 Download to PowerPoint" at bounding box center [211, 142] width 138 height 9
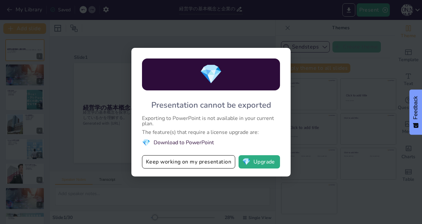
click at [181, 142] on li "💎 Download to PowerPoint" at bounding box center [211, 142] width 138 height 9
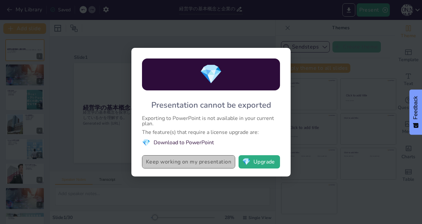
click at [173, 162] on button "Keep working on my presentation" at bounding box center [188, 161] width 93 height 13
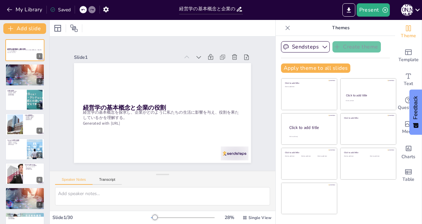
checkbox input "true"
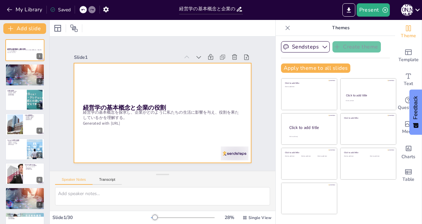
checkbox input "true"
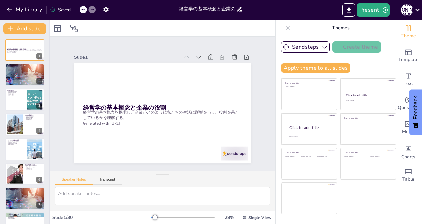
checkbox input "true"
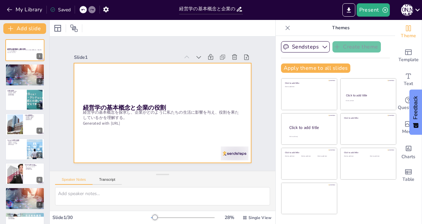
checkbox input "true"
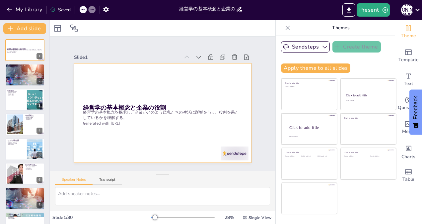
checkbox input "true"
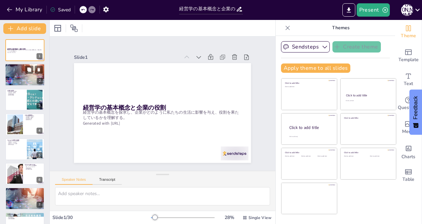
checkbox input "true"
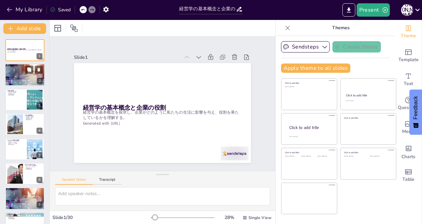
checkbox input "true"
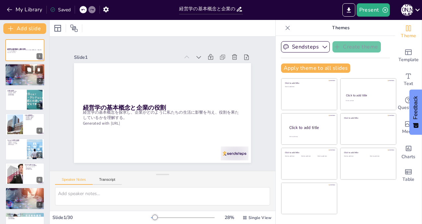
checkbox input "true"
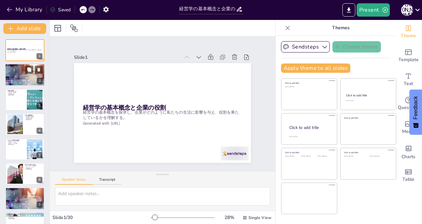
checkbox input "true"
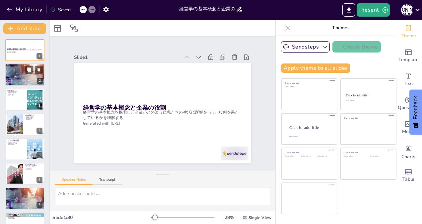
checkbox input "true"
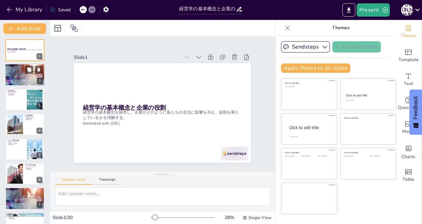
click at [18, 71] on div at bounding box center [25, 74] width 40 height 23
type textarea "経営学は、企業の本質やマネジメントの方法を考察する学問であり、企業がどのように機能するのかを理解するために不可欠です。 情報収集は、企業の活動を理解するための…"
checkbox input "true"
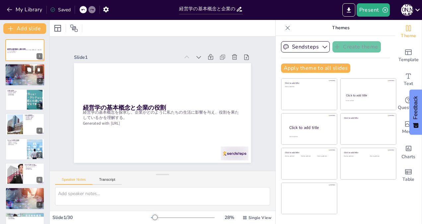
checkbox input "true"
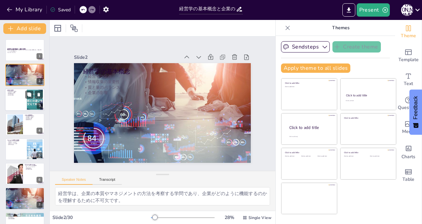
checkbox input "true"
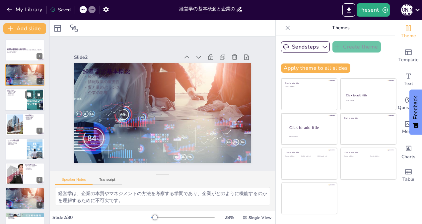
checkbox input "true"
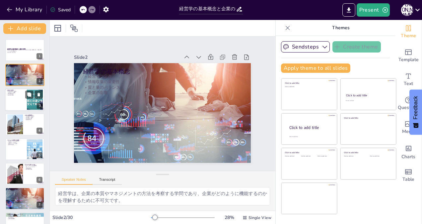
checkbox input "true"
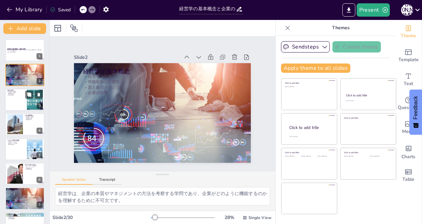
checkbox input "true"
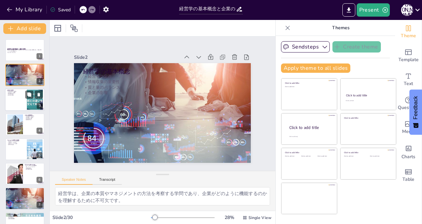
checkbox input "true"
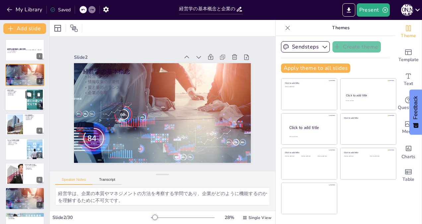
click at [15, 96] on p "経営学の理解" at bounding box center [16, 94] width 18 height 1
type textarea "企業は製品やサービスを通じて、私たちに価値を提供しています。この価値が私たちの生活を便利にし、豊かにする要素となります。 企業の活動は、私たちの日常生活に直接…"
checkbox input "true"
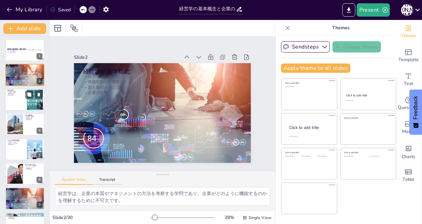
checkbox input "true"
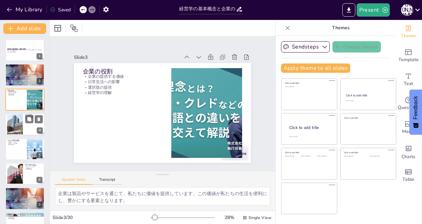
checkbox input "true"
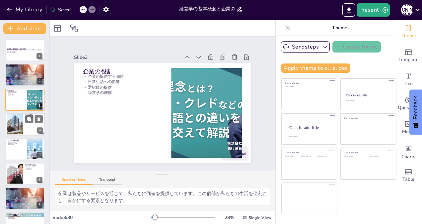
checkbox input "true"
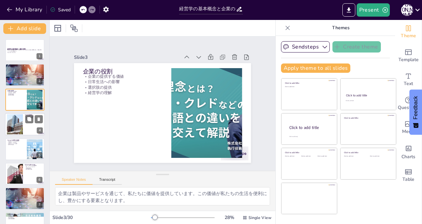
checkbox input "true"
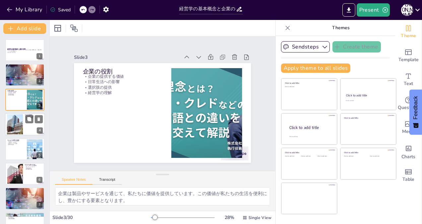
click at [11, 121] on div at bounding box center [14, 124] width 21 height 20
type textarea "企業は社会的責任を果たすことが求められています。この責任を果たすことで、企業の信頼性が向上します。 環境問題に配慮することは、企業の持続可能な成長に不可欠です…"
checkbox input "true"
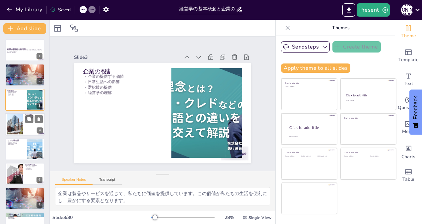
checkbox input "true"
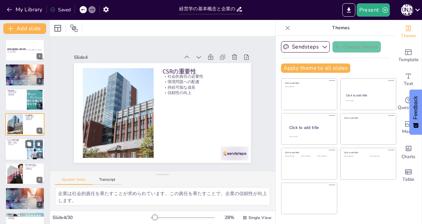
checkbox input "true"
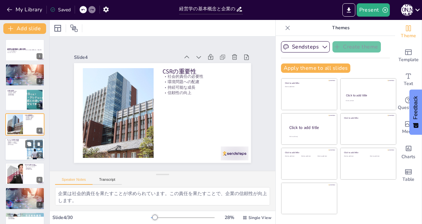
checkbox input "true"
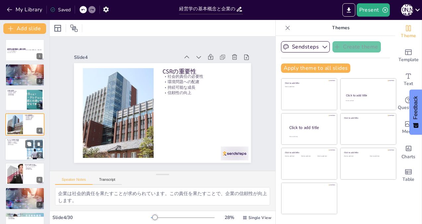
checkbox input "true"
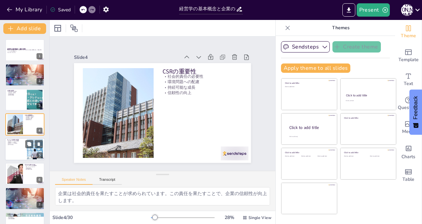
click at [13, 148] on div at bounding box center [25, 149] width 40 height 23
type textarea "サービス産業では、質の高いサービスの提供が不可欠です。消費者の期待に応えるためには、サービスの質を向上させる必要があります。 消費者のニーズが変化しているため…"
checkbox input "true"
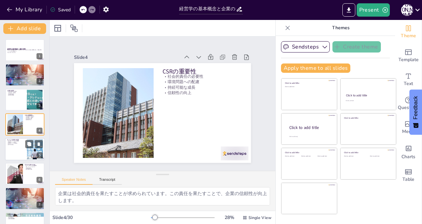
checkbox input "true"
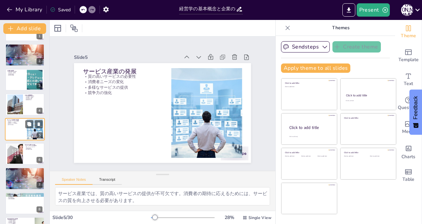
click at [13, 148] on div at bounding box center [15, 154] width 42 height 20
type textarea "プラットフォームを提供する企業は、ビジネスモデルを変革する力を持っています。この変革は、他の企業にも影響を与えます。 巨大IT企業の存在により、新しいビジネス…"
checkbox input "true"
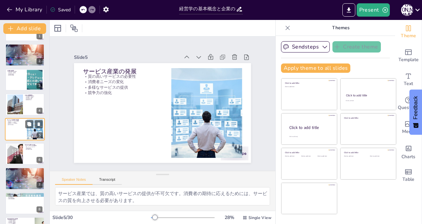
checkbox input "true"
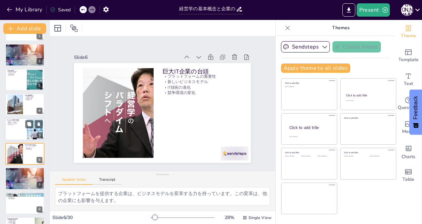
scroll to position [45, 0]
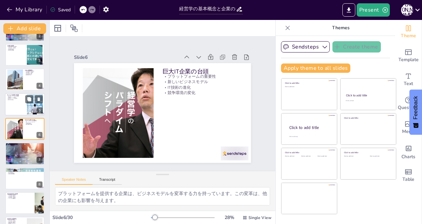
click at [13, 148] on p "モチベーションの向上" at bounding box center [24, 147] width 35 height 1
type textarea "経営理念は企業の理想像を示します。この理想が企業の方向性を決定づけます。 経営理念は企業の価値観を形成し、従業員の行動に影響を与えます。 経営理念が明確である…"
checkbox input "true"
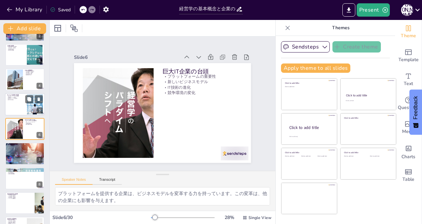
checkbox input "true"
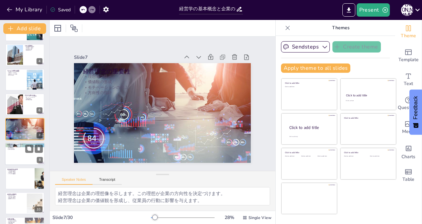
checkbox input "true"
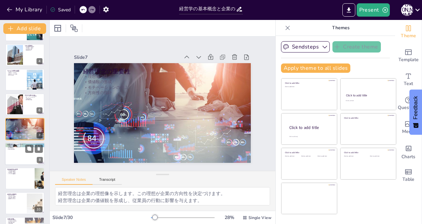
checkbox input "true"
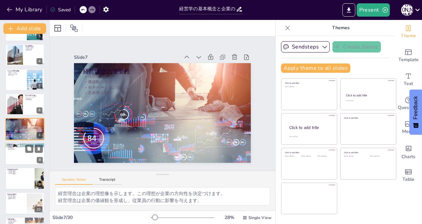
click at [13, 153] on div at bounding box center [25, 153] width 40 height 23
type textarea "企業の分類は所有者の性質に基づいて行われます。私企業、公企業などの違いを理解することが重要です。 法律学の観点から企業を分類することで、企業の設立や運営に関す…"
checkbox input "true"
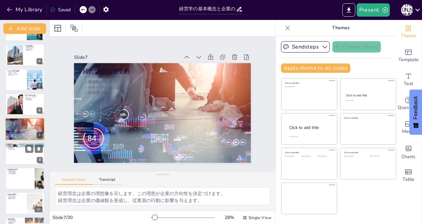
checkbox input "true"
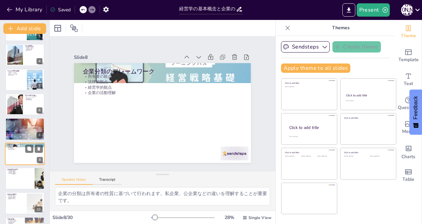
scroll to position [94, 0]
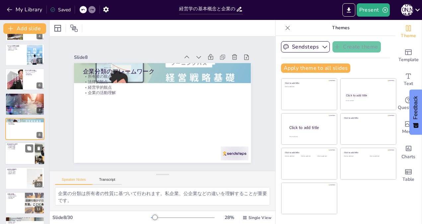
click at [13, 151] on div at bounding box center [25, 153] width 40 height 23
type textarea "経営学は、企業内部の合理性を重視し、効率的な経営を目指します。 人的資源は企業の成功にとって重要な要素であり、経営戦略においても大切にされるべきです。 企業は…"
checkbox input "true"
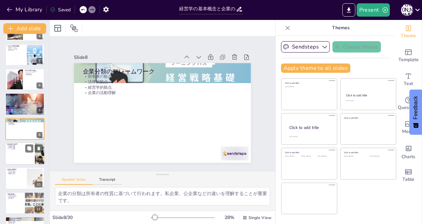
checkbox input "true"
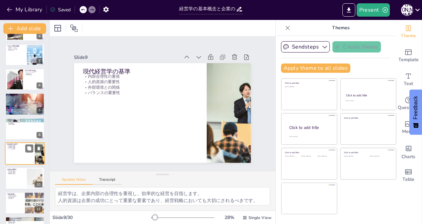
scroll to position [119, 0]
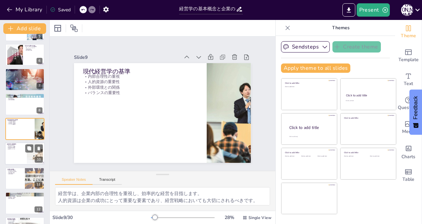
click at [11, 157] on div at bounding box center [25, 153] width 40 height 23
type textarea "経営学は現代に生きる人々にとって必須の学問であり、社会のさまざまな場面で役立ちます。 経営学を学ぶことで、企業の活動が日常生活にどのように影響を与えるかを理解…"
checkbox input "true"
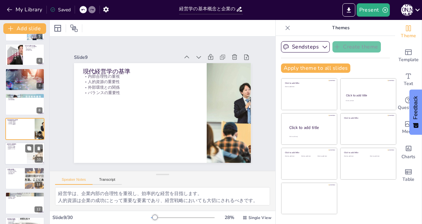
checkbox input "true"
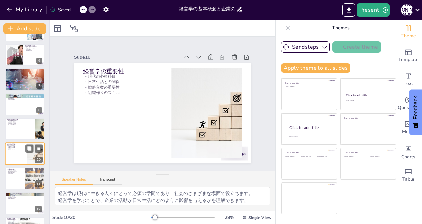
scroll to position [143, 0]
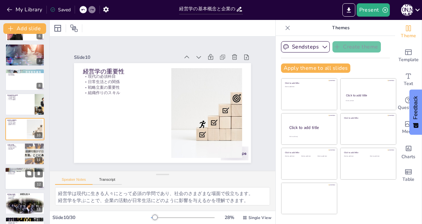
checkbox input "true"
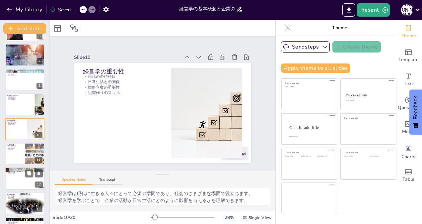
checkbox input "true"
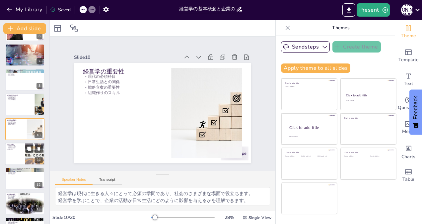
click at [11, 155] on div at bounding box center [25, 153] width 40 height 23
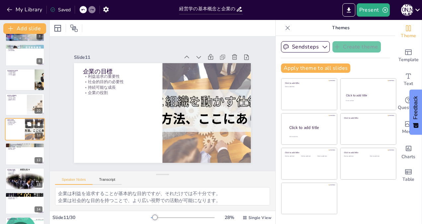
click at [11, 155] on div at bounding box center [24, 154] width 39 height 22
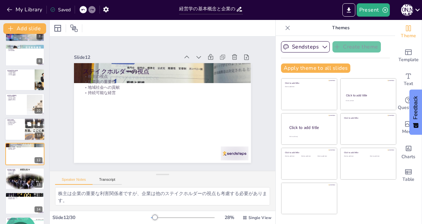
scroll to position [193, 0]
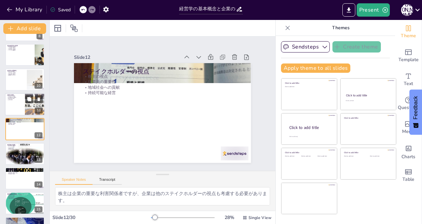
click at [11, 155] on div at bounding box center [24, 153] width 39 height 57
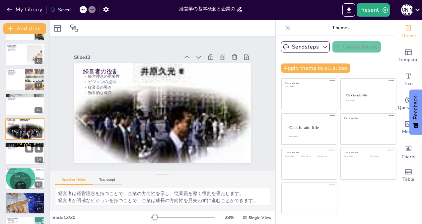
click at [11, 159] on div at bounding box center [25, 153] width 40 height 23
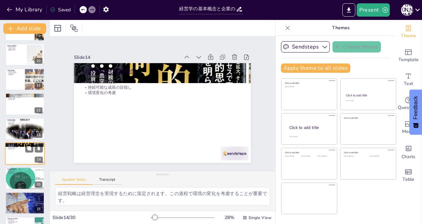
scroll to position [242, 0]
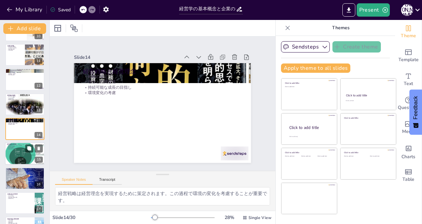
click at [11, 156] on div at bounding box center [25, 153] width 40 height 27
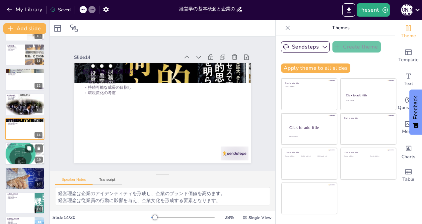
scroll to position [267, 0]
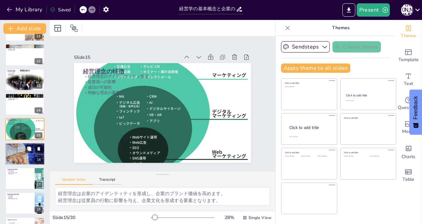
click at [13, 153] on div at bounding box center [25, 153] width 40 height 27
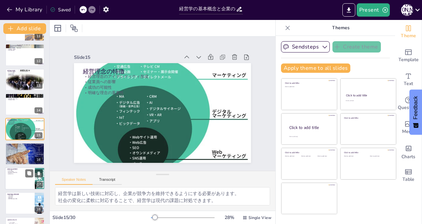
scroll to position [291, 0]
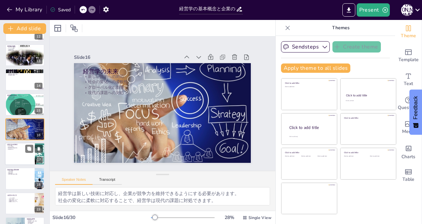
click at [13, 157] on div at bounding box center [25, 153] width 40 height 23
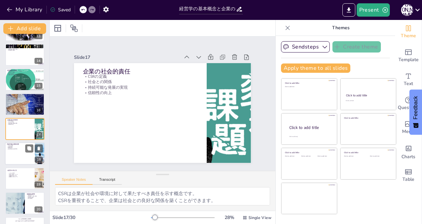
click at [13, 158] on div at bounding box center [25, 153] width 40 height 23
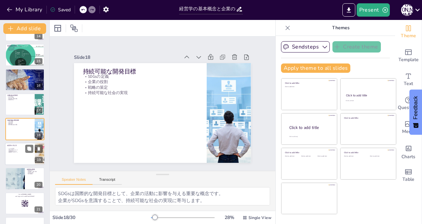
click at [14, 156] on div at bounding box center [25, 153] width 40 height 23
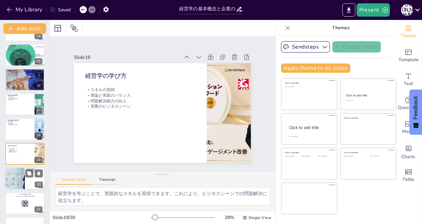
scroll to position [366, 0]
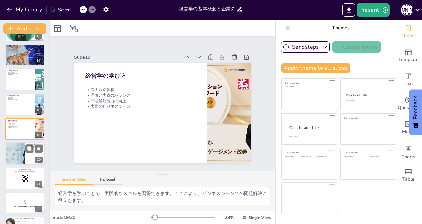
click at [13, 158] on div at bounding box center [15, 153] width 40 height 23
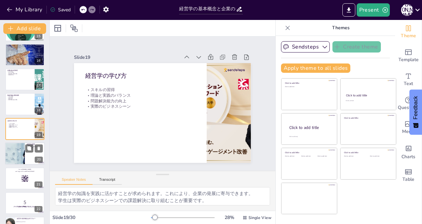
scroll to position [390, 0]
